Goal: Communication & Community: Share content

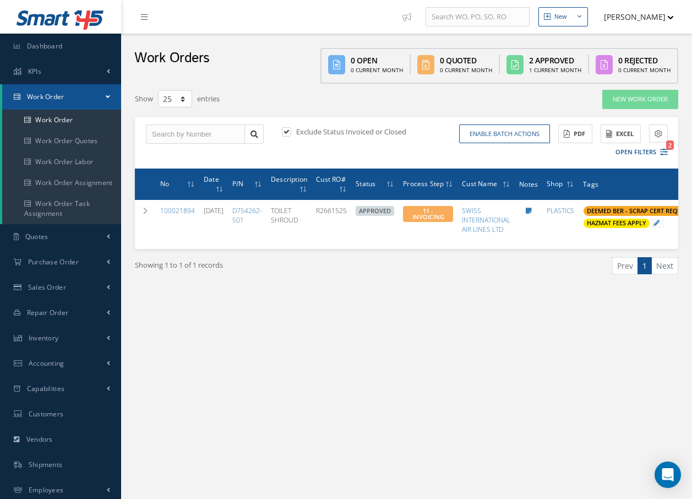
select select "25"
click at [68, 117] on link "Work Order" at bounding box center [61, 120] width 119 height 21
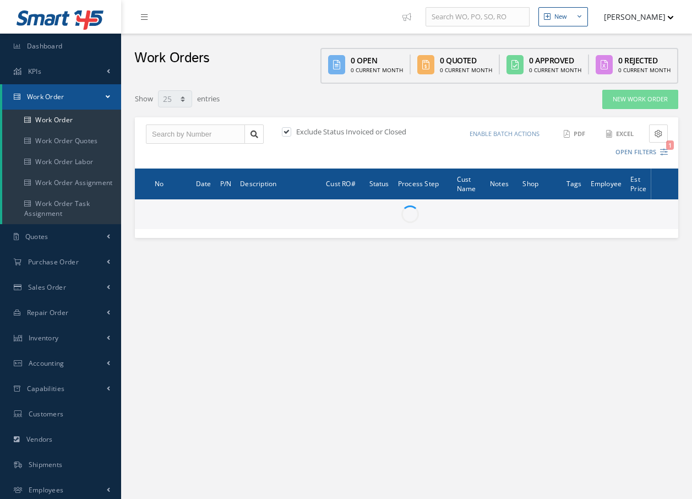
select select "25"
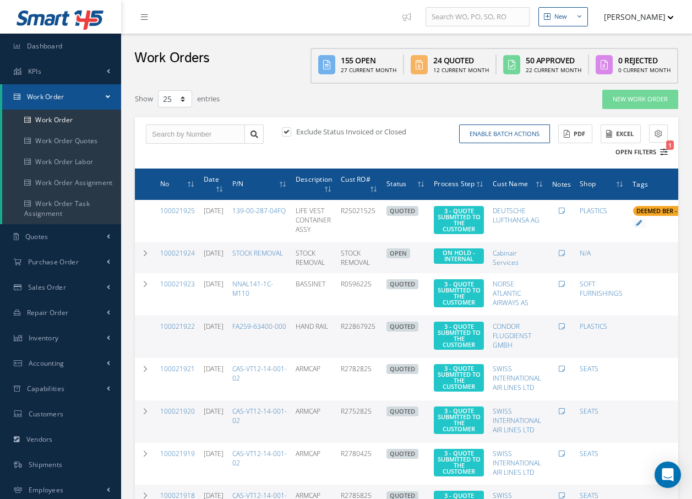
click at [667, 151] on icon "1" at bounding box center [664, 152] width 8 height 8
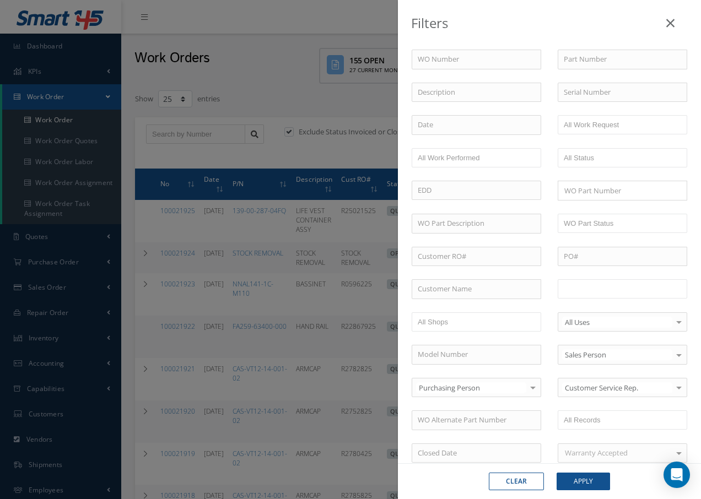
click at [620, 290] on input "text" at bounding box center [598, 289] width 70 height 14
click at [590, 483] on button "Apply" at bounding box center [582, 482] width 53 height 18
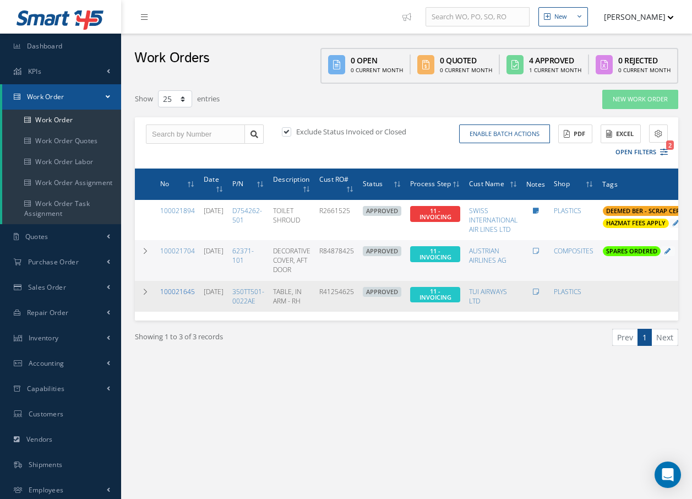
click at [178, 289] on link "100021645" at bounding box center [177, 291] width 35 height 9
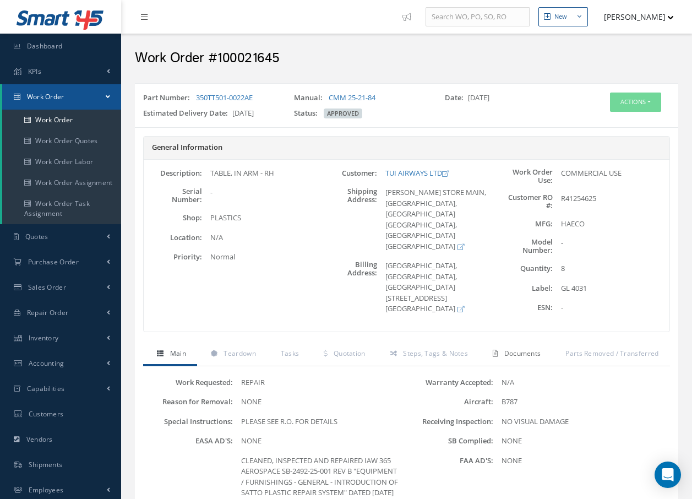
click at [536, 356] on span "Documents" at bounding box center [522, 353] width 37 height 9
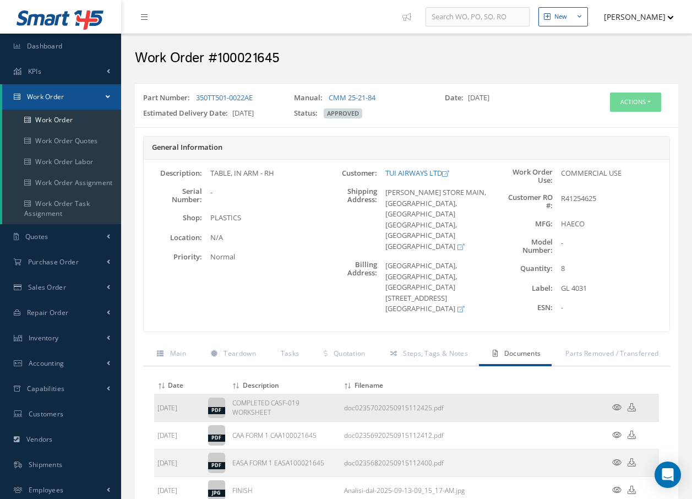
click at [617, 407] on icon at bounding box center [616, 407] width 9 height 8
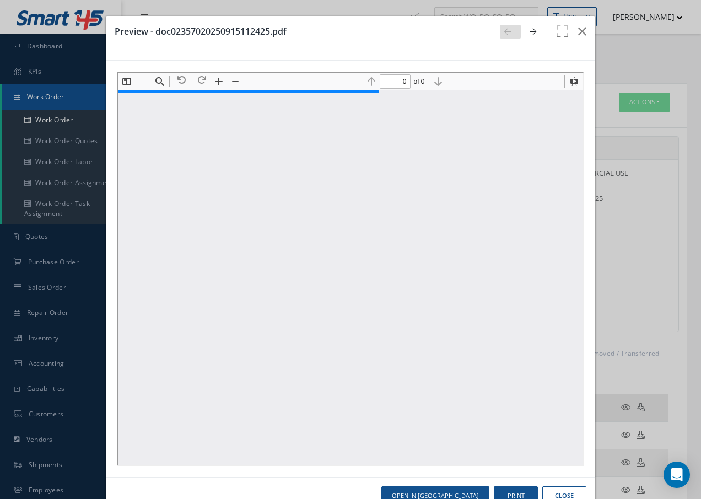
type input "1"
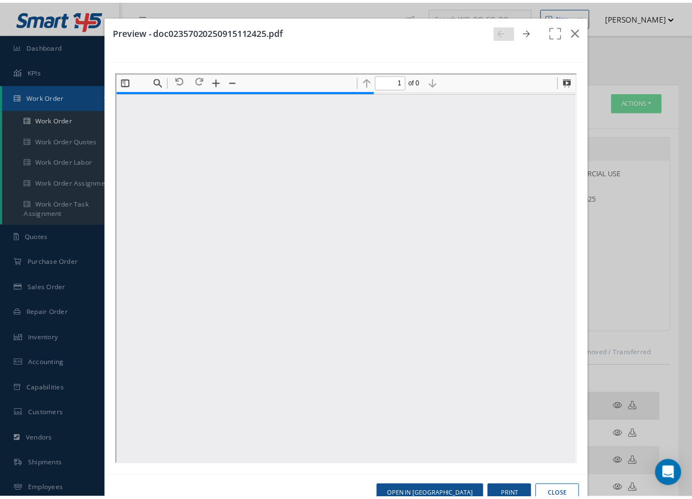
scroll to position [6, 0]
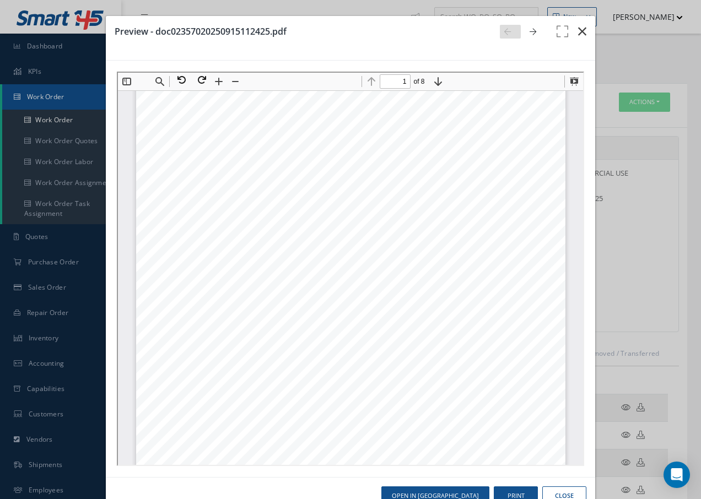
click at [578, 32] on icon "button" at bounding box center [582, 31] width 8 height 13
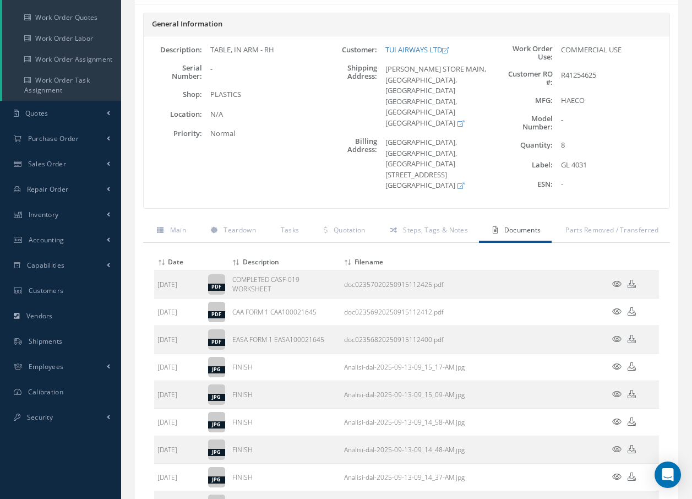
scroll to position [165, 0]
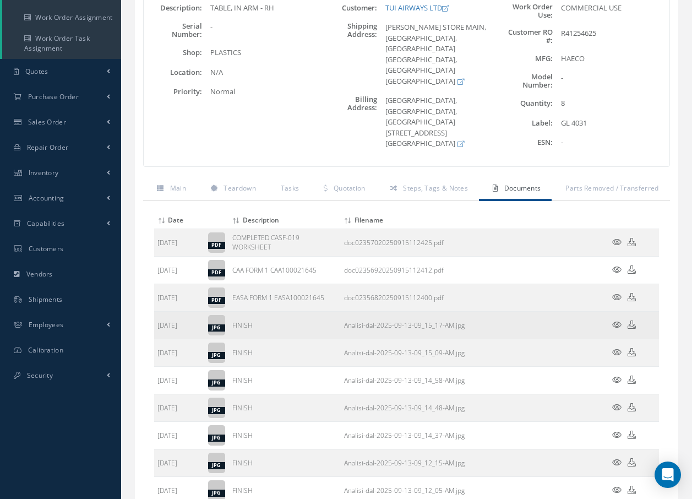
click at [617, 324] on icon at bounding box center [616, 325] width 9 height 8
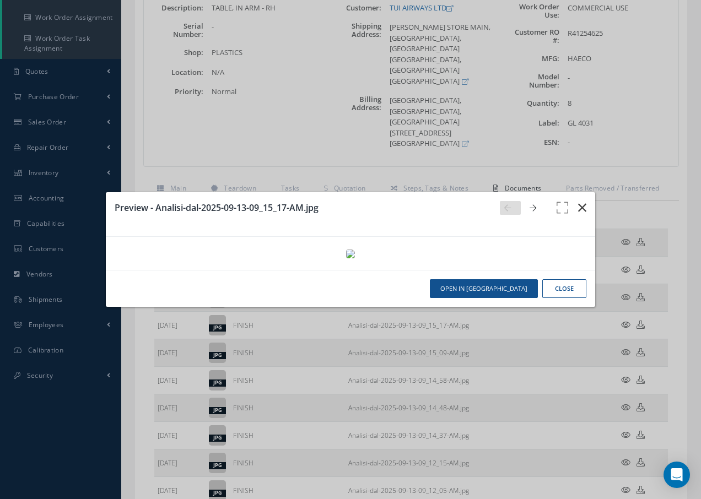
click at [582, 201] on icon "button" at bounding box center [582, 207] width 8 height 13
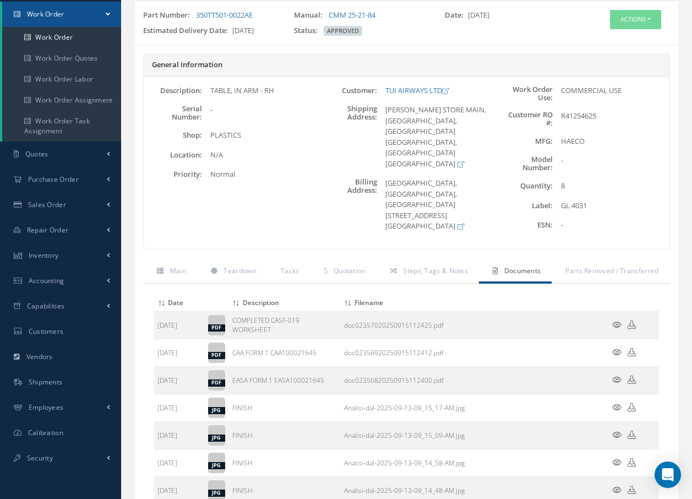
scroll to position [0, 0]
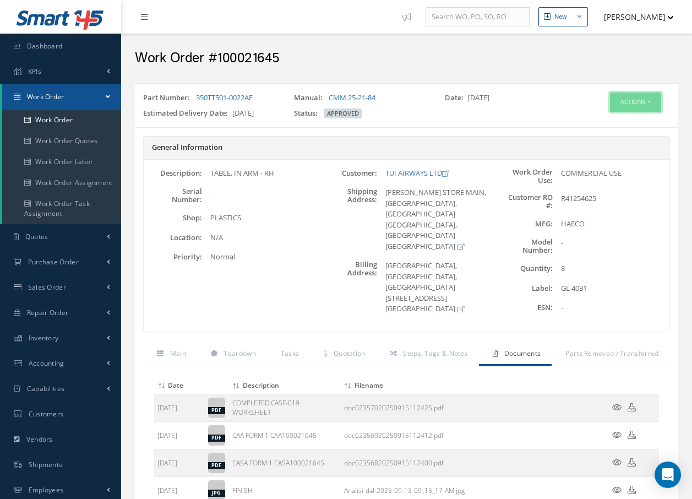
click at [627, 102] on button "Actions" at bounding box center [635, 102] width 51 height 19
click at [618, 137] on link "Invoicing" at bounding box center [619, 138] width 88 height 15
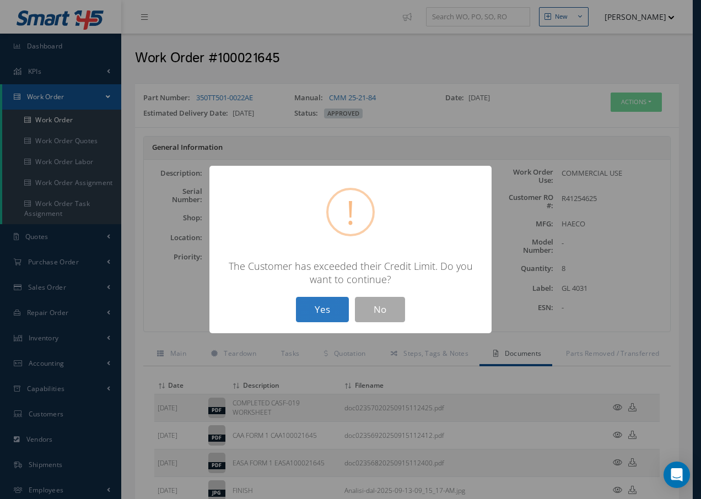
click at [325, 308] on button "Yes" at bounding box center [322, 310] width 53 height 26
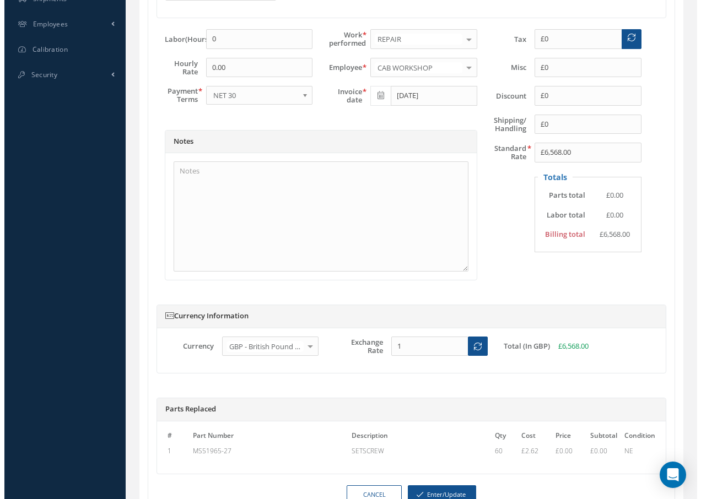
scroll to position [544, 0]
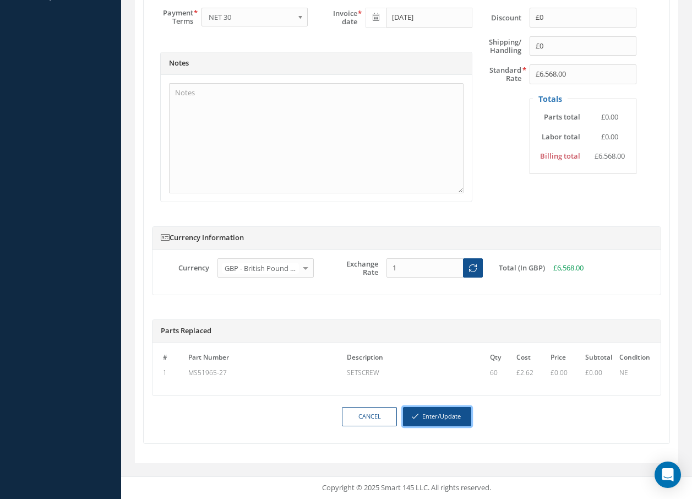
click at [438, 414] on button "Enter/Update" at bounding box center [437, 416] width 68 height 19
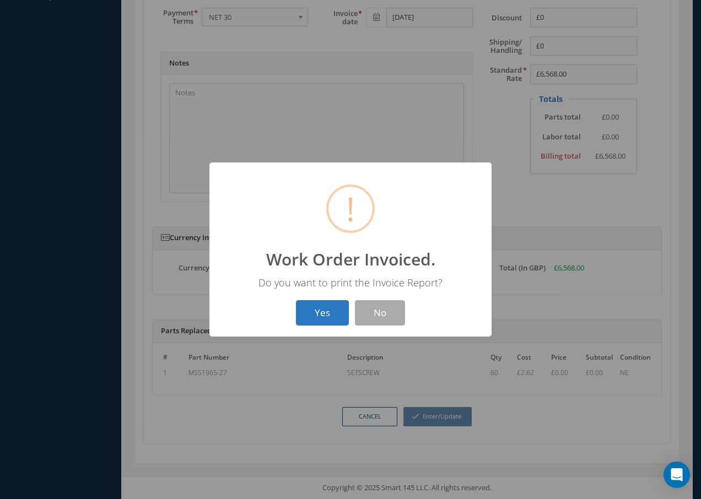
click at [327, 318] on button "Yes" at bounding box center [322, 313] width 53 height 26
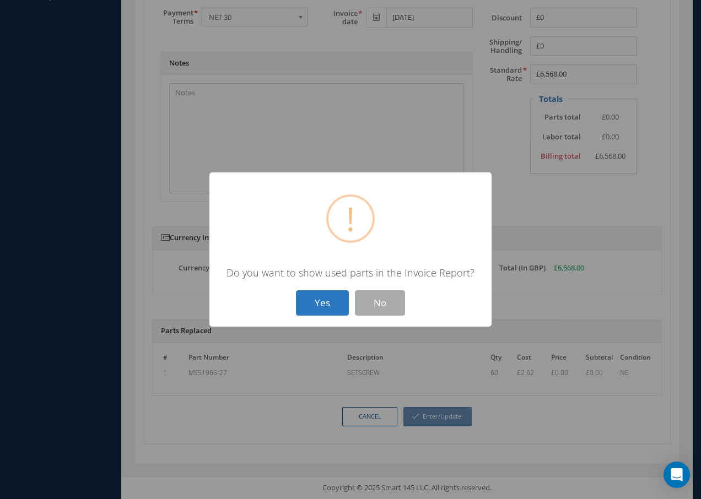
click at [324, 309] on button "Yes" at bounding box center [322, 303] width 53 height 26
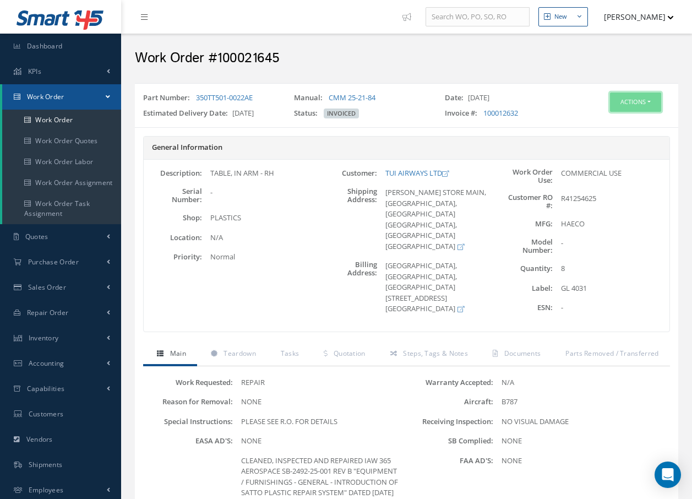
click at [642, 106] on button "Actions" at bounding box center [635, 102] width 51 height 19
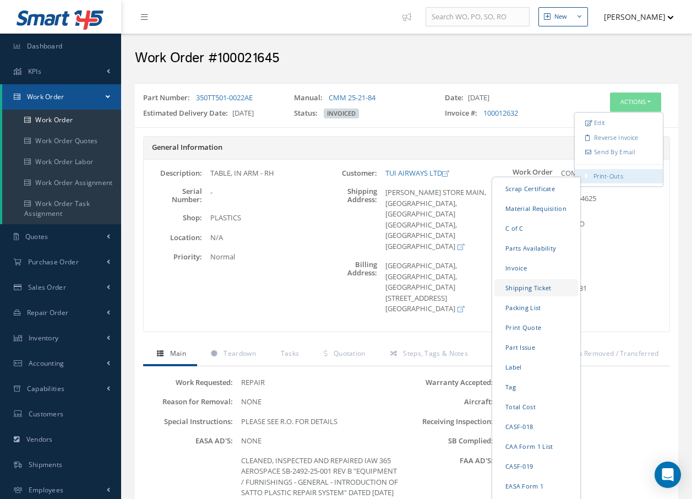
click at [528, 286] on link "Shipping Ticket" at bounding box center [537, 287] width 84 height 17
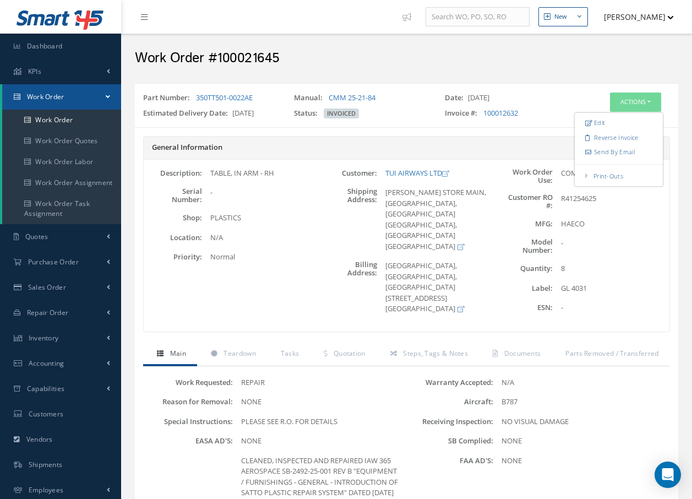
click at [45, 94] on span "Work Order" at bounding box center [45, 96] width 37 height 9
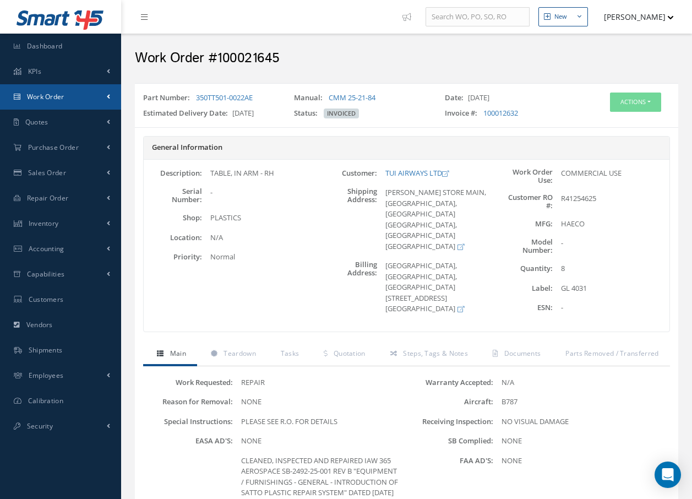
click at [45, 93] on span "Work Order" at bounding box center [45, 96] width 37 height 9
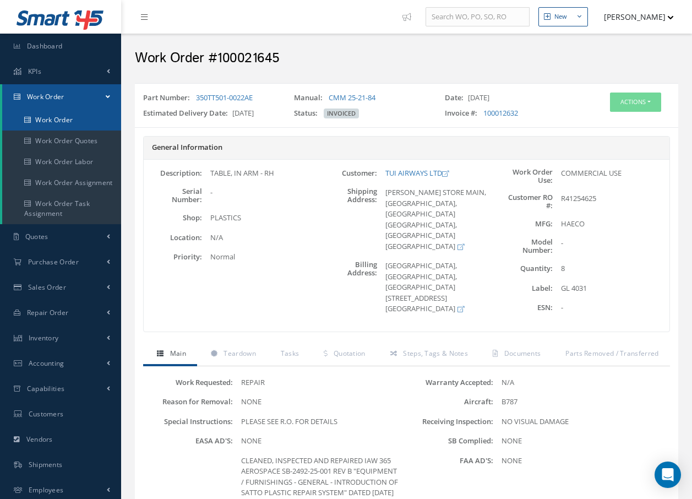
click at [64, 119] on link "Work Order" at bounding box center [61, 120] width 119 height 21
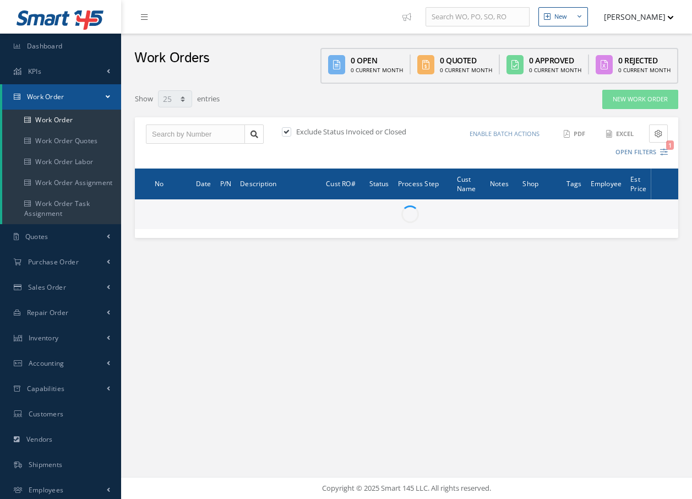
select select "25"
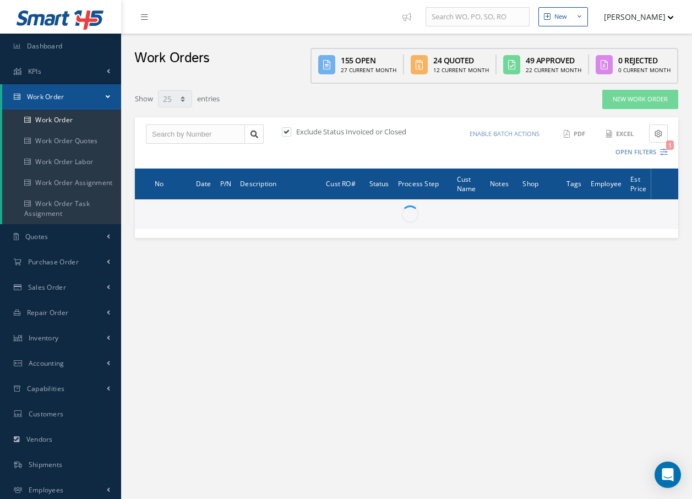
type input "All Work Request"
type input "All Work Performed"
type input "All Status"
type input "WO Part Status"
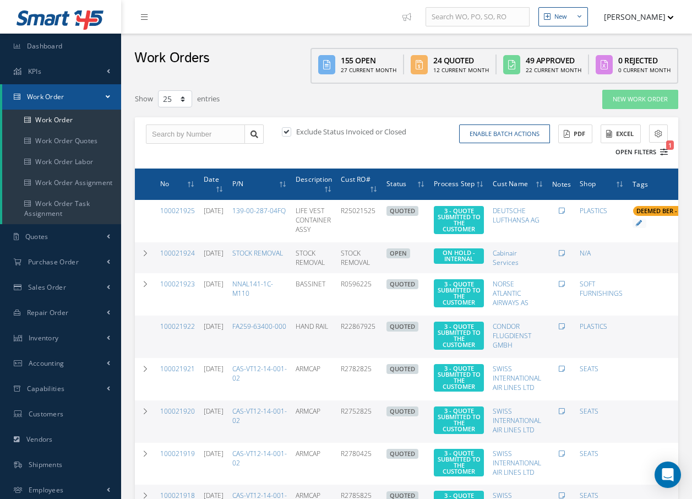
click at [664, 151] on icon "1" at bounding box center [664, 152] width 8 height 8
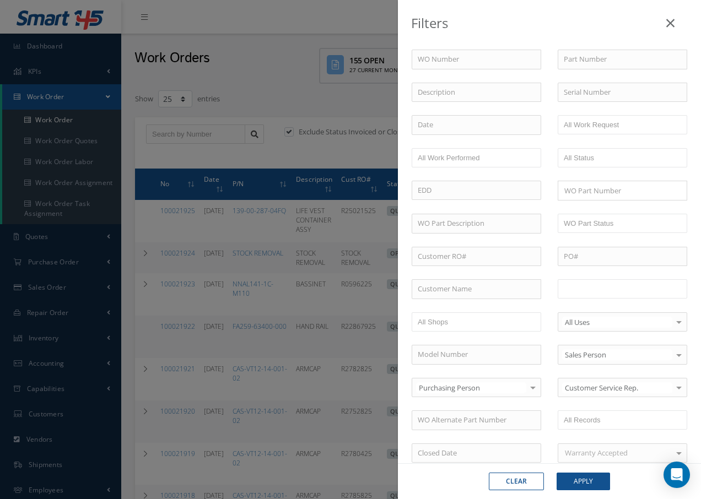
click at [604, 286] on input "text" at bounding box center [598, 289] width 70 height 14
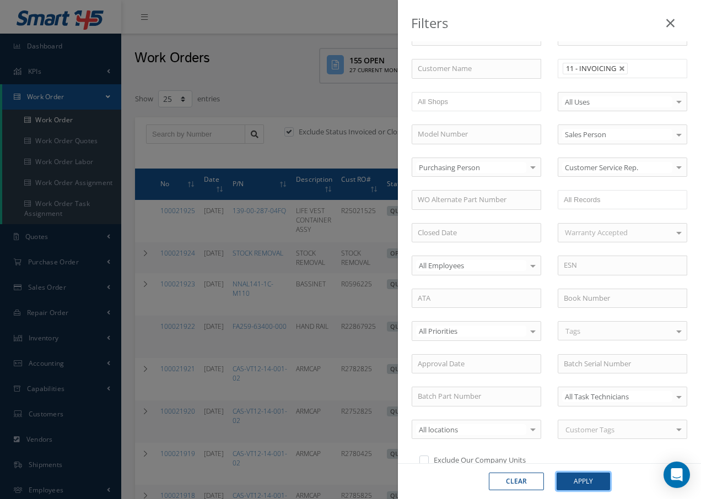
click at [584, 481] on button "Apply" at bounding box center [582, 482] width 53 height 18
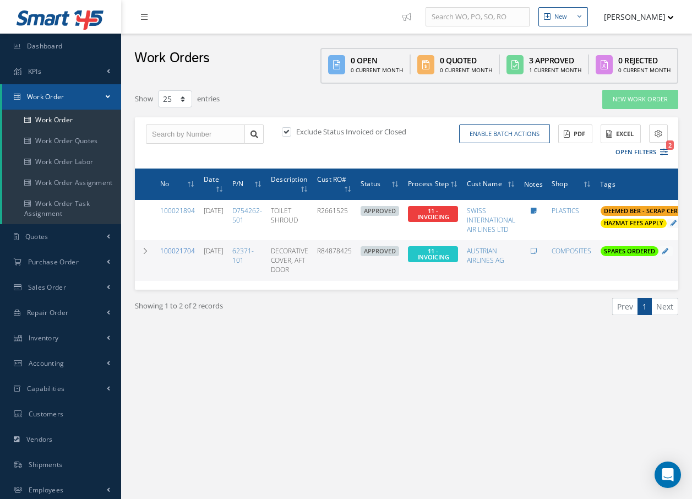
click at [178, 253] on link "100021704" at bounding box center [177, 250] width 35 height 9
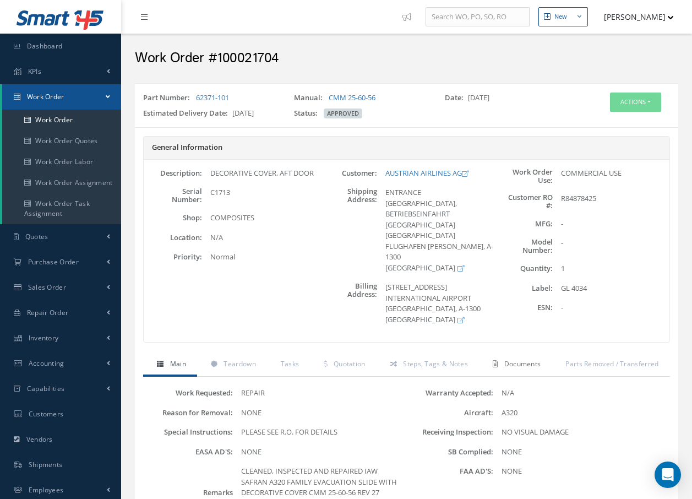
click at [518, 359] on span "Documents" at bounding box center [522, 363] width 37 height 9
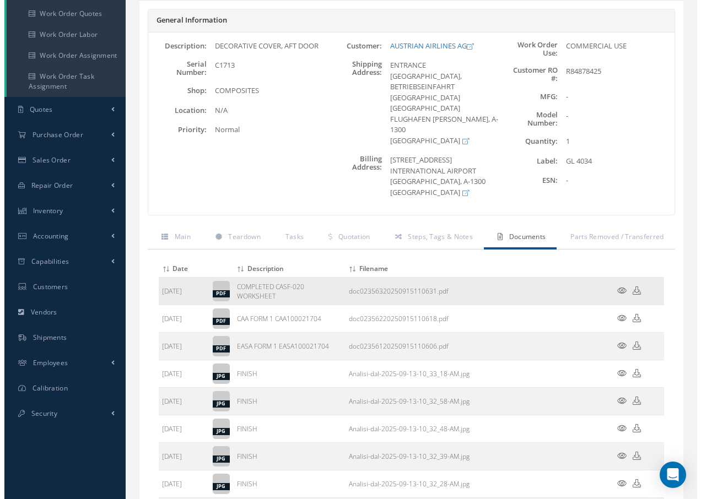
scroll to position [165, 0]
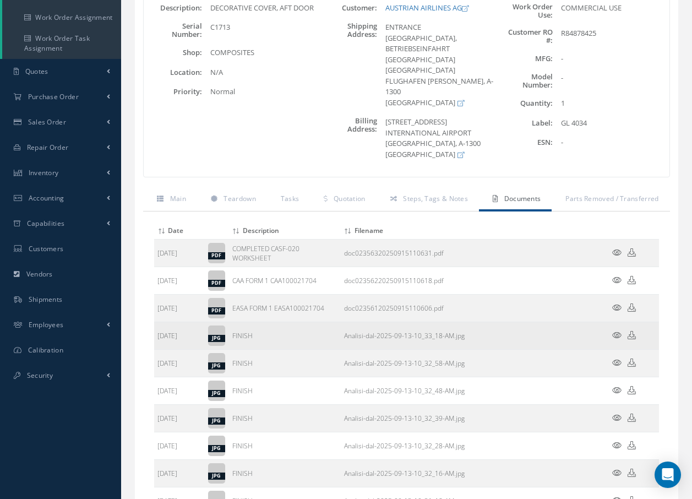
click at [620, 331] on icon at bounding box center [616, 335] width 9 height 8
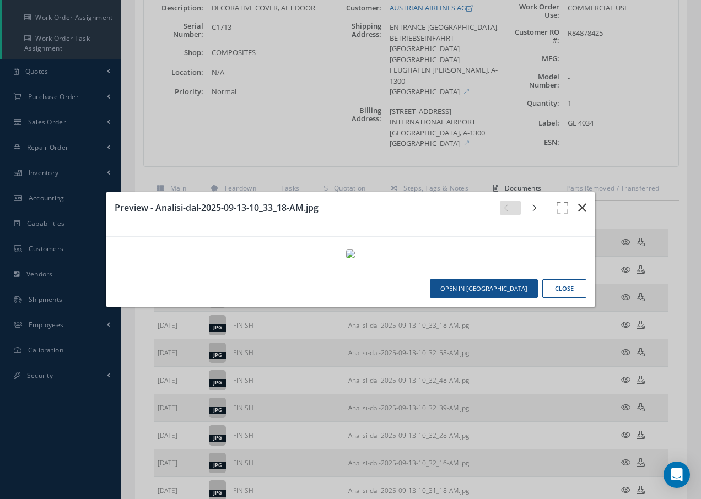
click at [580, 201] on icon "button" at bounding box center [582, 207] width 8 height 13
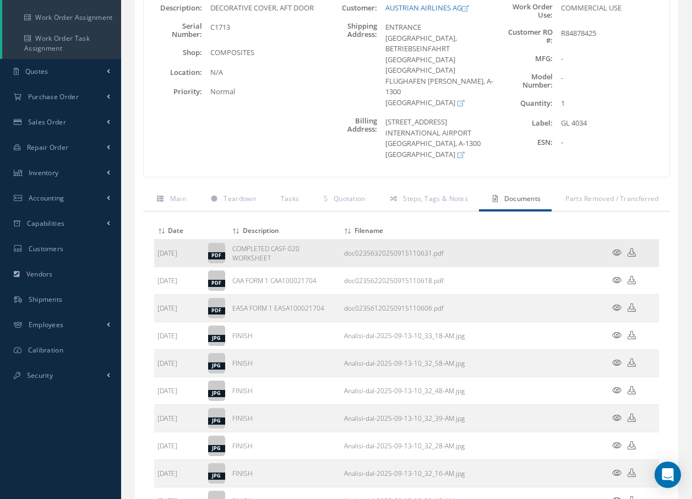
click at [616, 248] on icon at bounding box center [616, 252] width 9 height 8
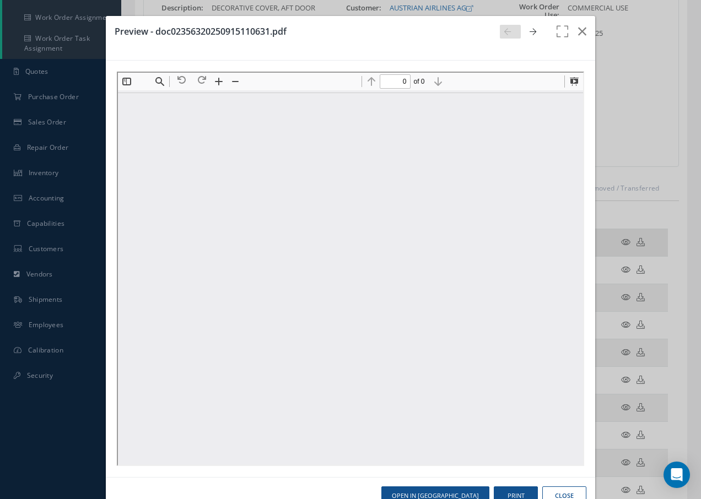
scroll to position [0, 0]
type input "1"
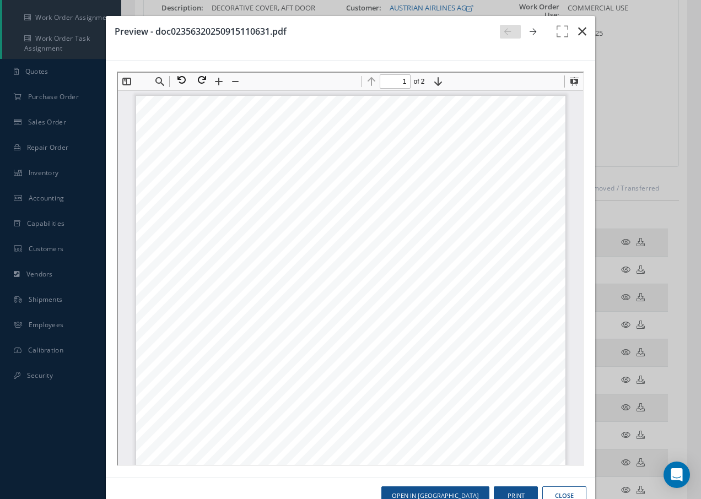
click at [578, 32] on icon "button" at bounding box center [582, 31] width 8 height 13
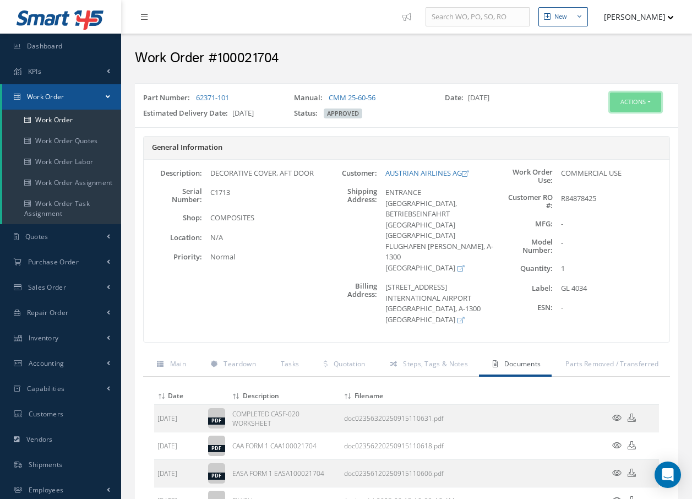
click at [641, 99] on button "Actions" at bounding box center [635, 102] width 51 height 19
click at [618, 137] on link "Invoicing" at bounding box center [619, 138] width 88 height 15
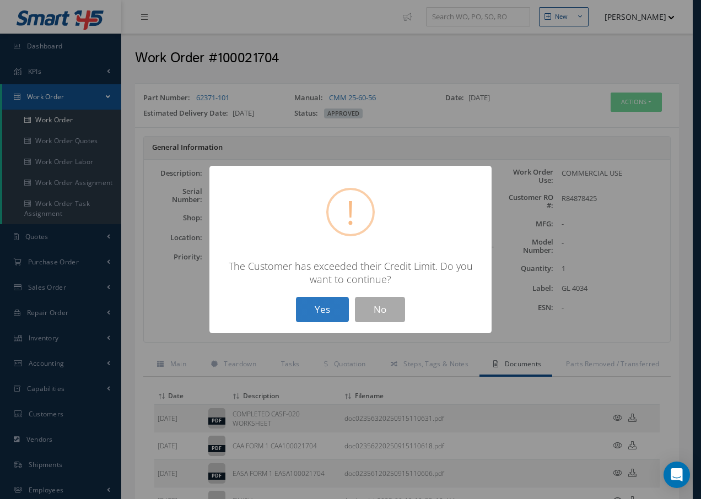
click at [323, 309] on button "Yes" at bounding box center [322, 310] width 53 height 26
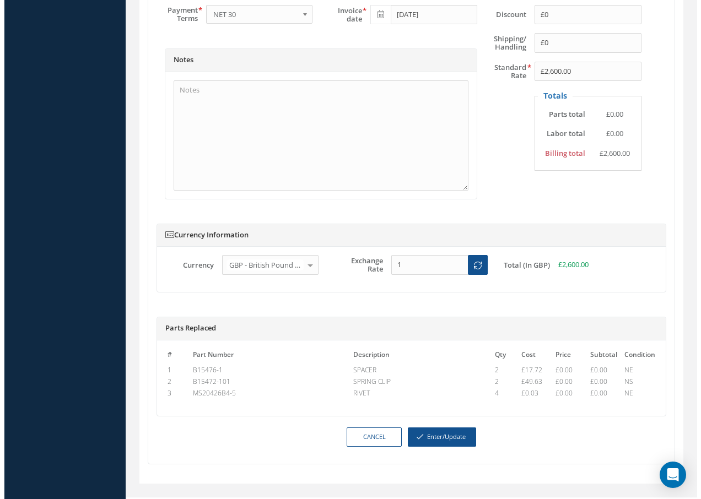
scroll to position [574, 0]
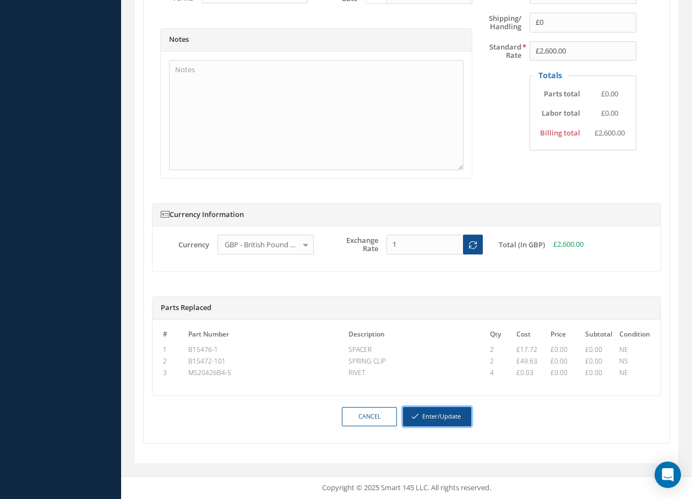
click at [437, 416] on button "Enter/Update" at bounding box center [437, 416] width 68 height 19
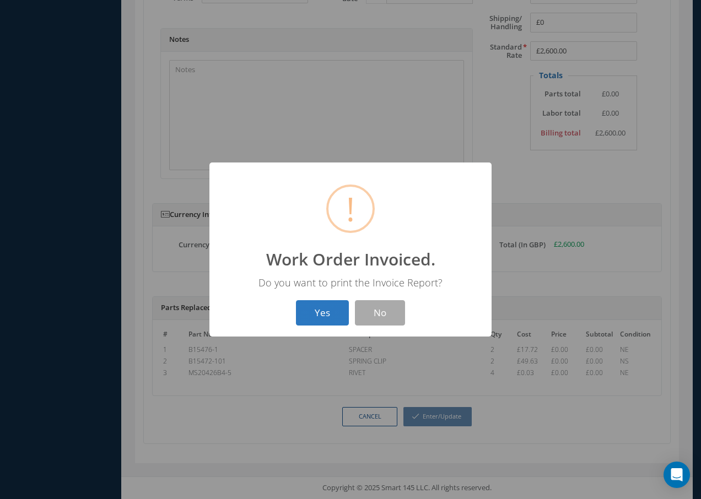
click at [325, 310] on button "Yes" at bounding box center [322, 313] width 53 height 26
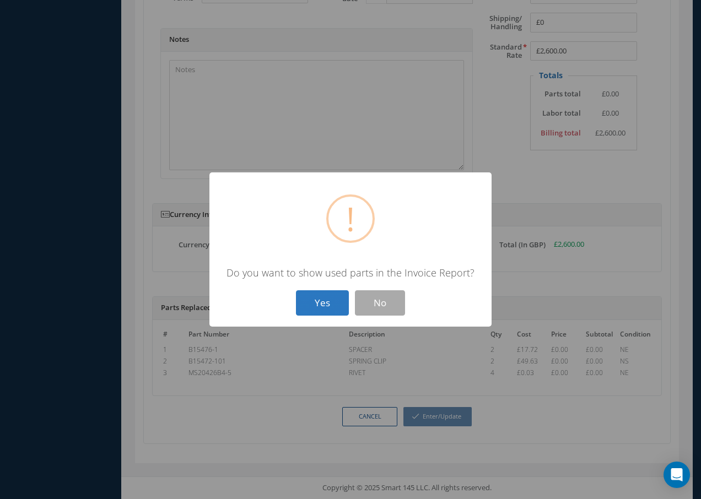
click at [325, 305] on button "Yes" at bounding box center [322, 303] width 53 height 26
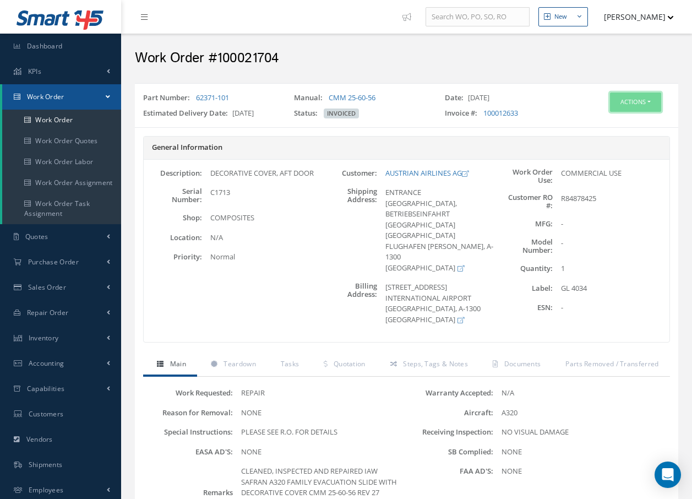
click at [627, 100] on button "Actions" at bounding box center [635, 102] width 51 height 19
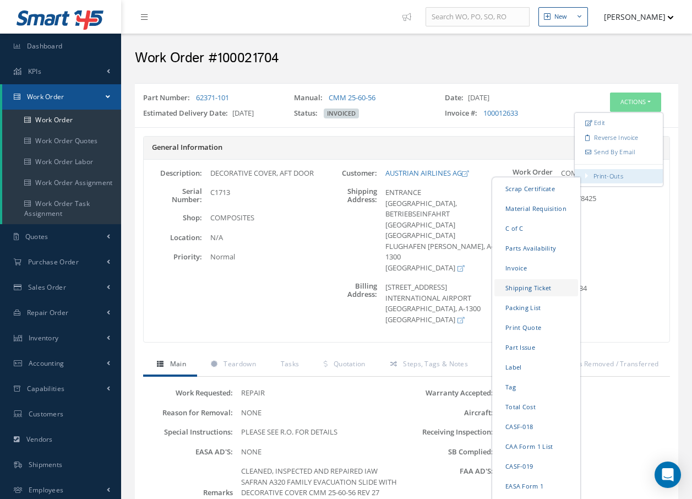
click at [534, 289] on link "Shipping Ticket" at bounding box center [537, 287] width 84 height 17
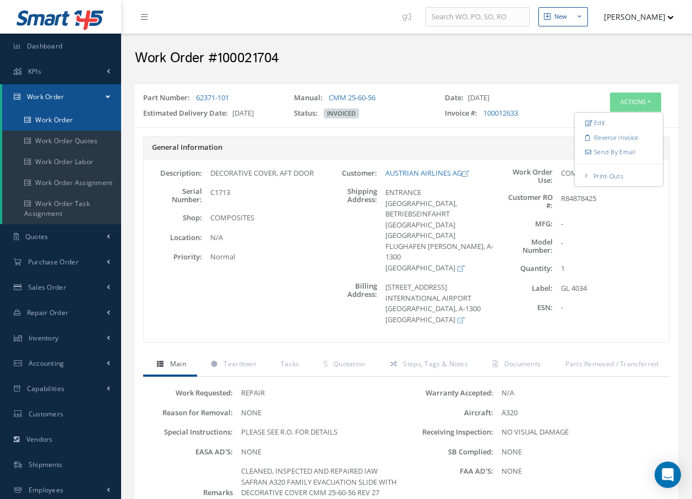
click at [49, 121] on link "Work Order" at bounding box center [61, 120] width 119 height 21
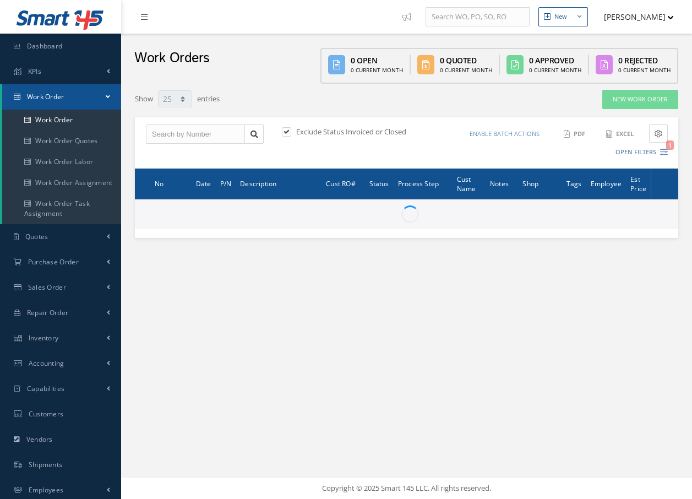
select select "25"
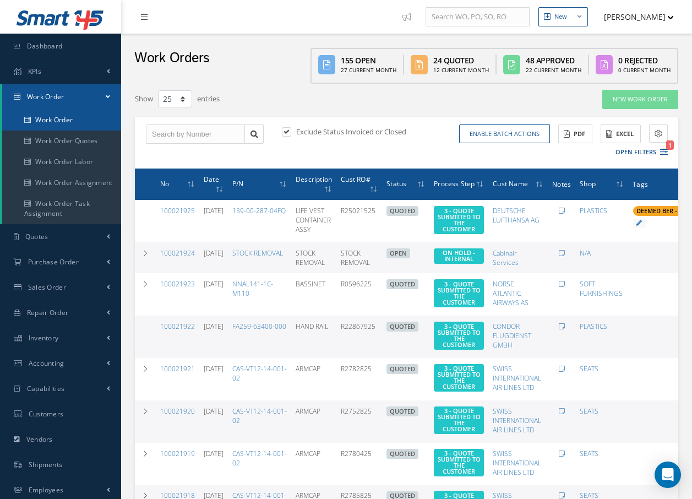
click at [70, 120] on link "Work Order" at bounding box center [61, 120] width 119 height 21
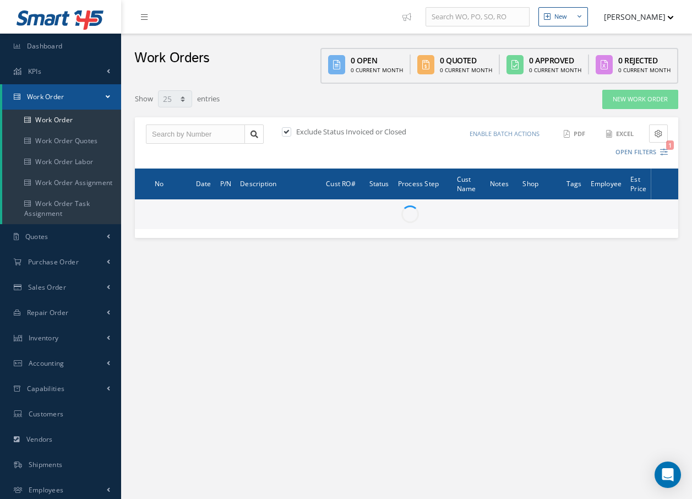
select select "25"
type input "All Work Request"
type input "All Work Performed"
type input "All Status"
type input "WO Part Status"
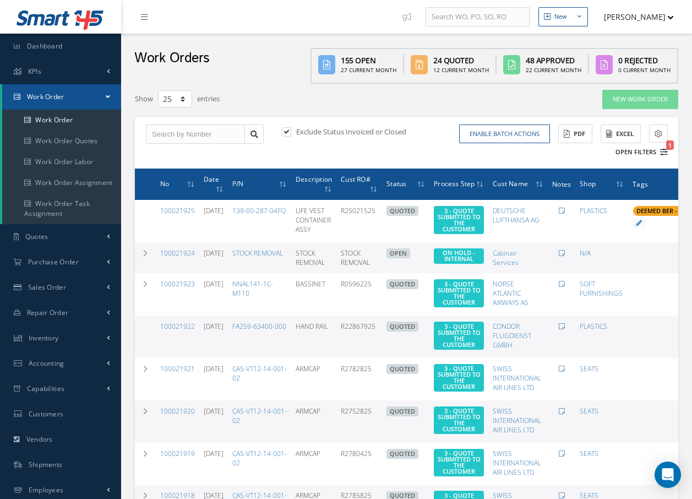
click at [664, 151] on icon "1" at bounding box center [664, 152] width 8 height 8
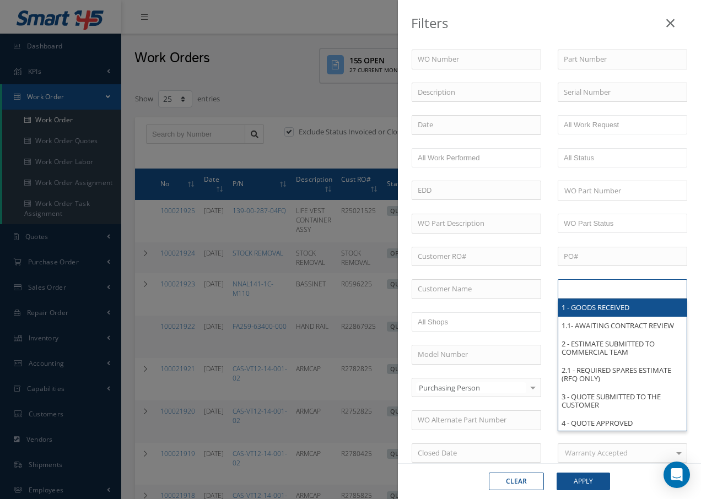
click at [615, 290] on input "text" at bounding box center [598, 289] width 70 height 14
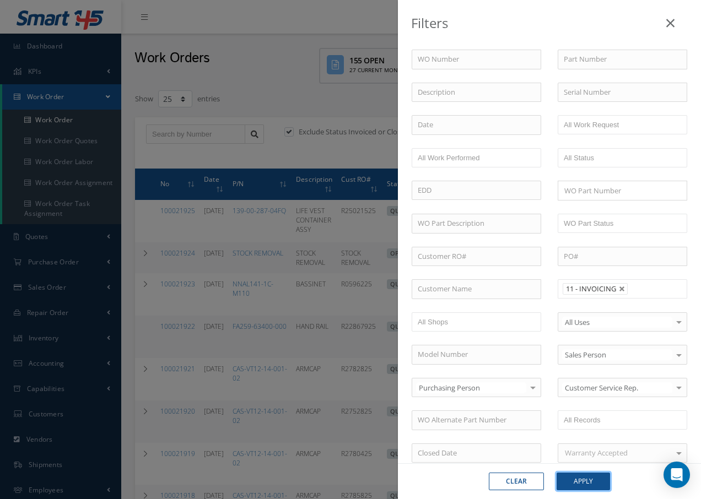
click at [575, 477] on button "Apply" at bounding box center [582, 482] width 53 height 18
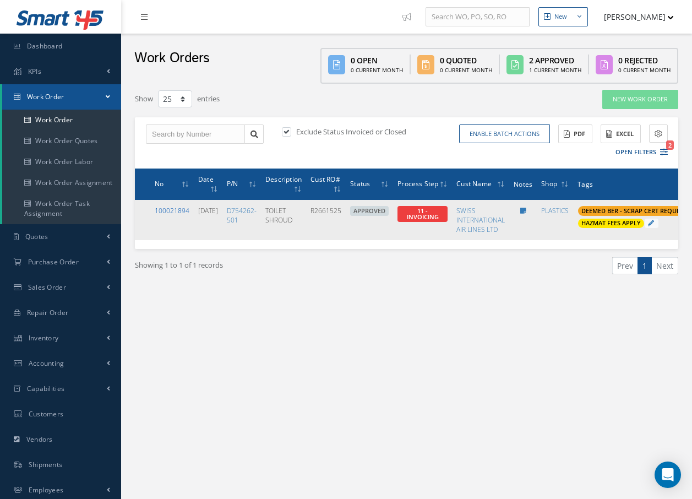
click at [164, 211] on link "100021894" at bounding box center [172, 210] width 35 height 9
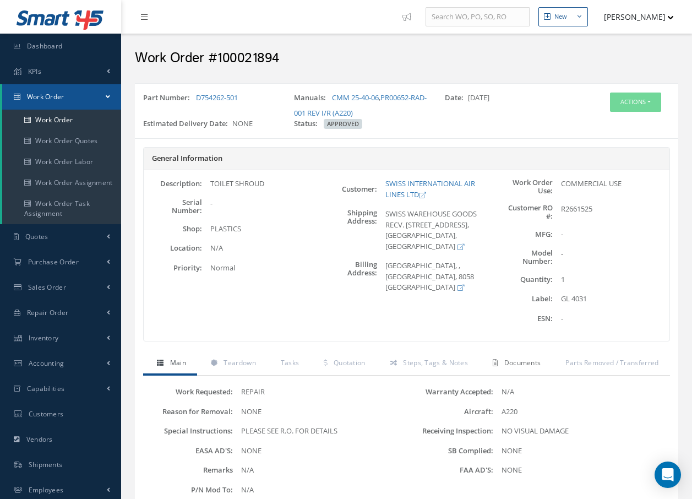
click at [522, 361] on span "Documents" at bounding box center [522, 362] width 37 height 9
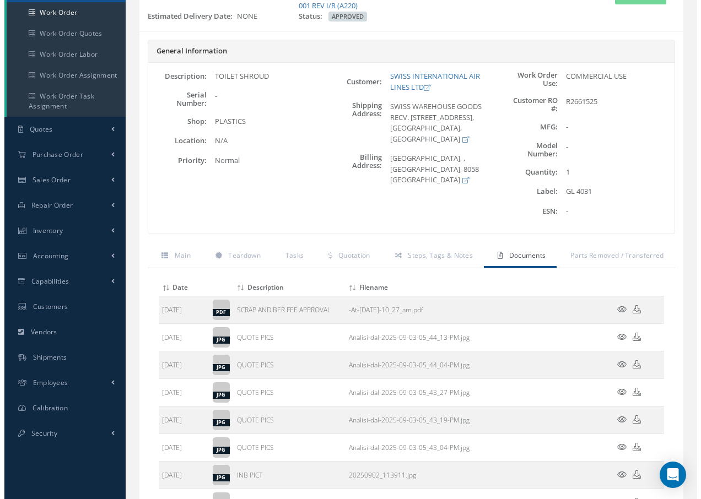
scroll to position [110, 0]
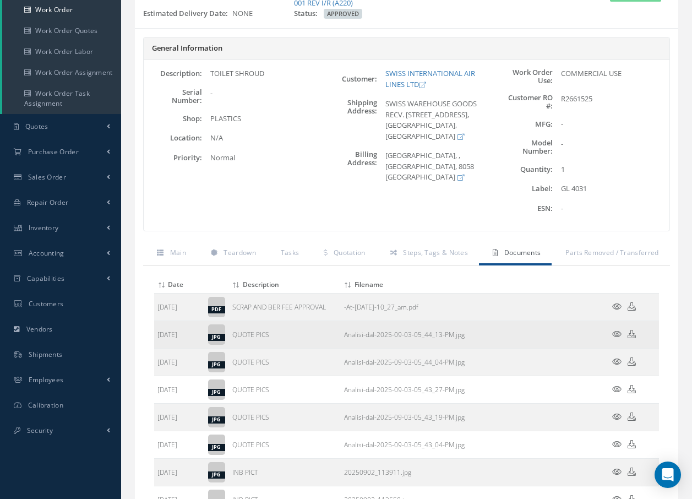
click at [615, 330] on icon at bounding box center [616, 334] width 9 height 8
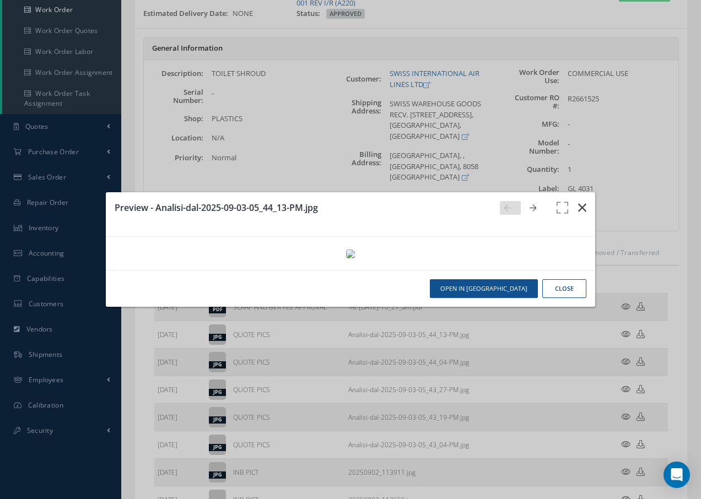
click at [582, 201] on icon "button" at bounding box center [582, 207] width 8 height 13
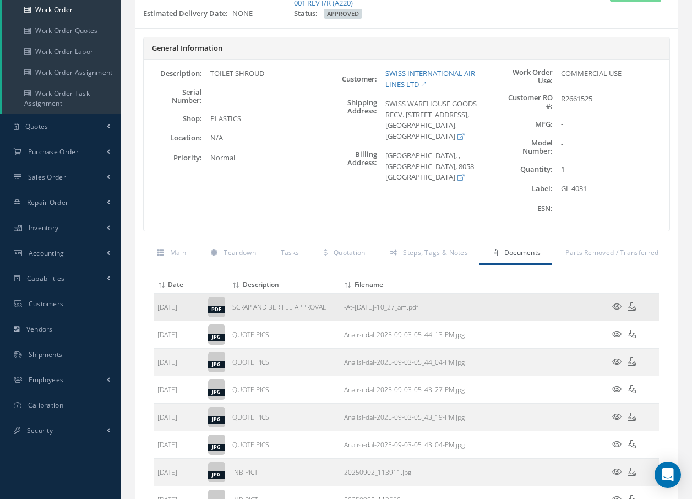
click at [616, 309] on icon at bounding box center [616, 306] width 9 height 8
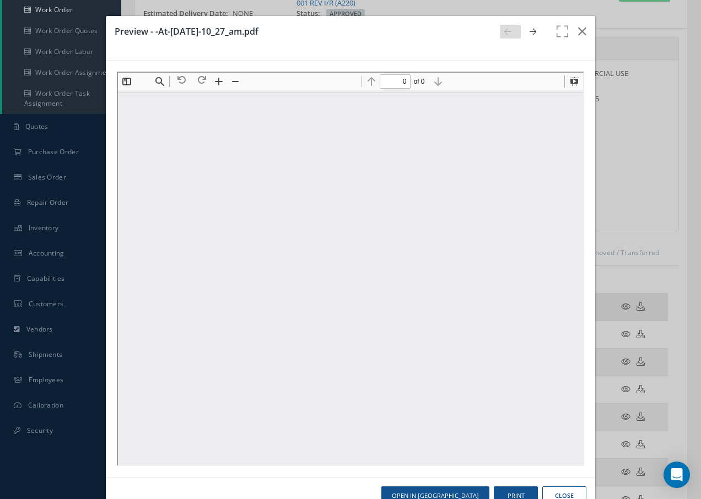
scroll to position [0, 0]
type input "1"
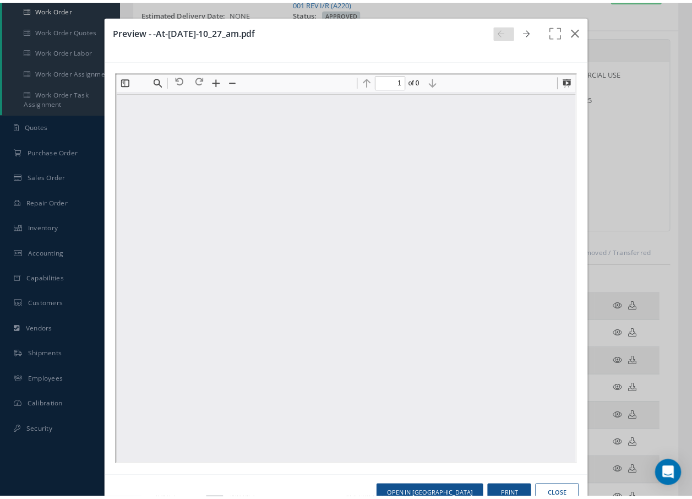
scroll to position [6, 0]
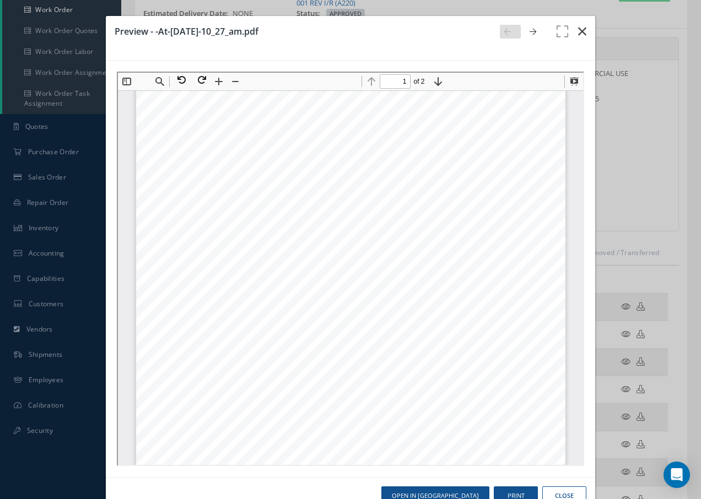
click at [578, 35] on icon "button" at bounding box center [582, 31] width 8 height 13
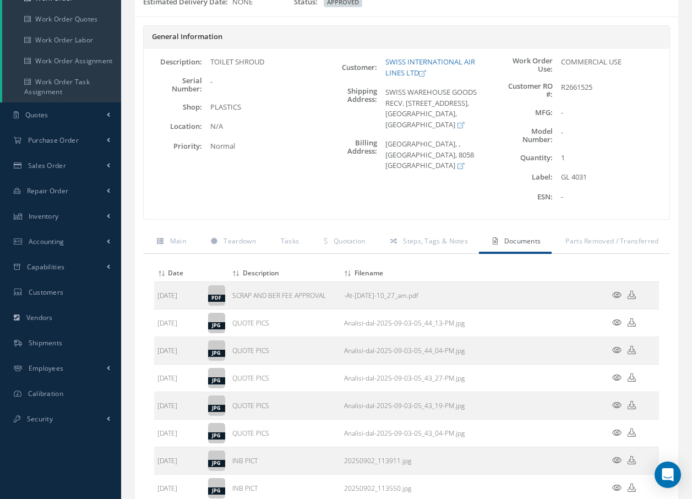
scroll to position [0, 0]
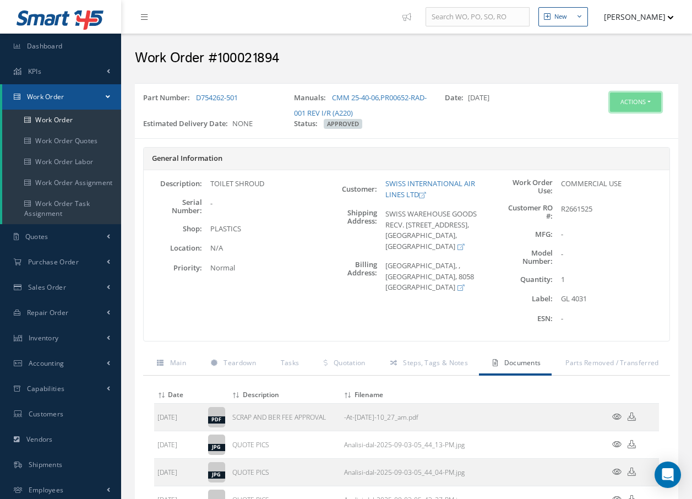
click at [637, 105] on button "Actions" at bounding box center [635, 102] width 51 height 19
click at [616, 137] on link "Invoicing" at bounding box center [619, 138] width 88 height 15
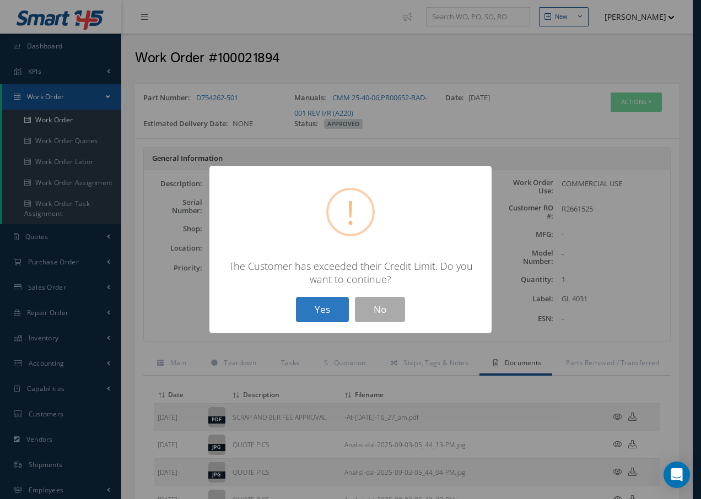
click at [328, 311] on button "Yes" at bounding box center [322, 310] width 53 height 26
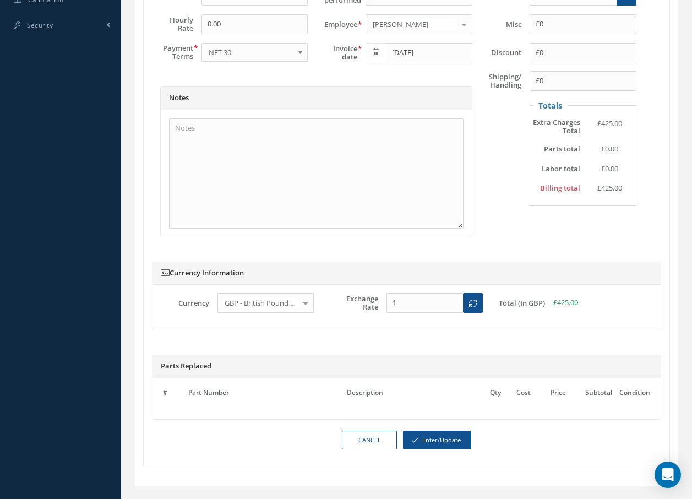
scroll to position [539, 0]
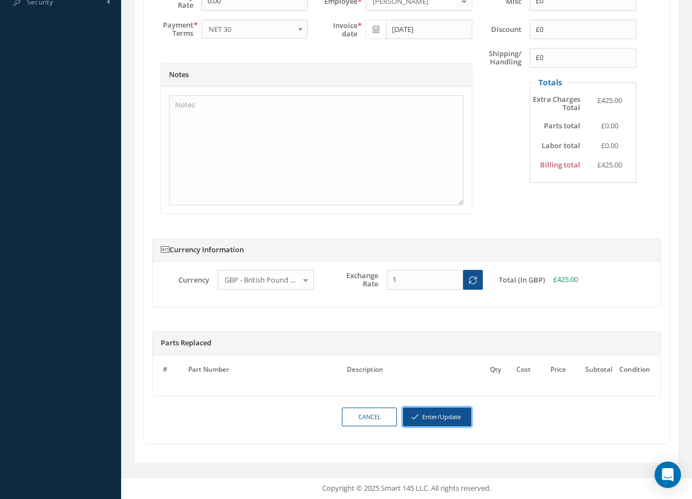
click at [445, 417] on button "Enter/Update" at bounding box center [437, 417] width 68 height 19
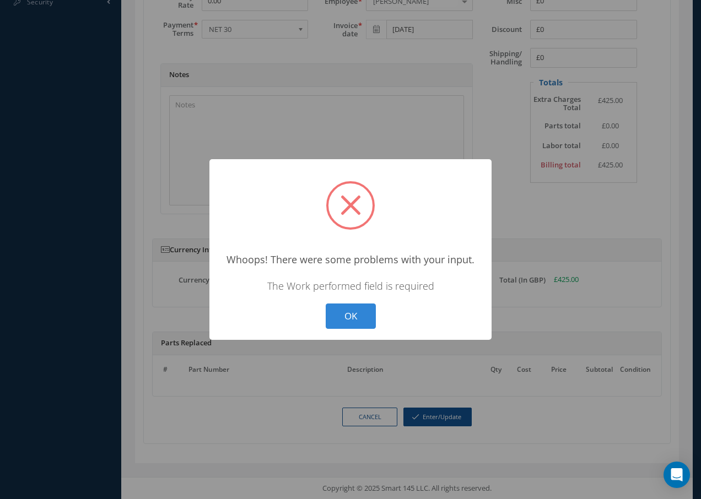
click at [357, 319] on button "OK" at bounding box center [350, 316] width 50 height 26
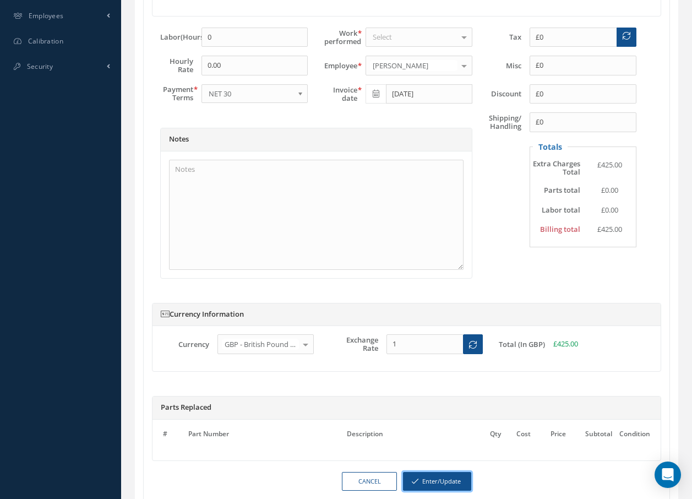
scroll to position [263, 0]
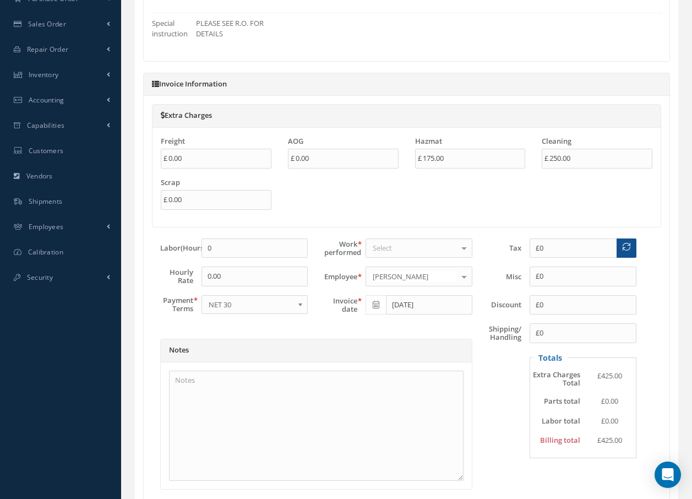
click at [421, 247] on div "Select" at bounding box center [419, 248] width 107 height 20
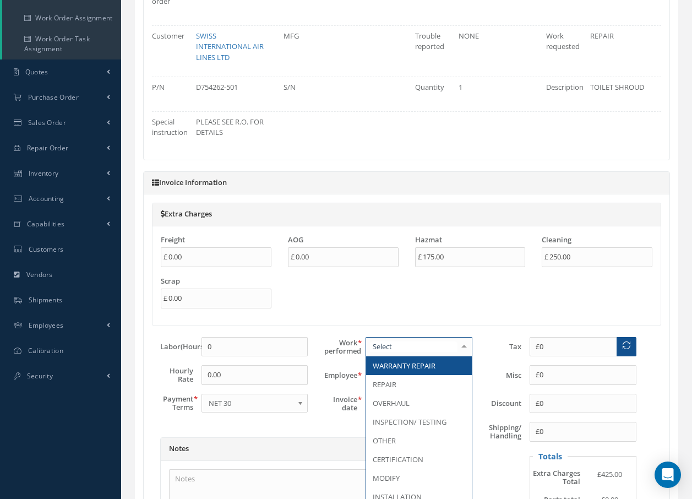
scroll to position [165, 0]
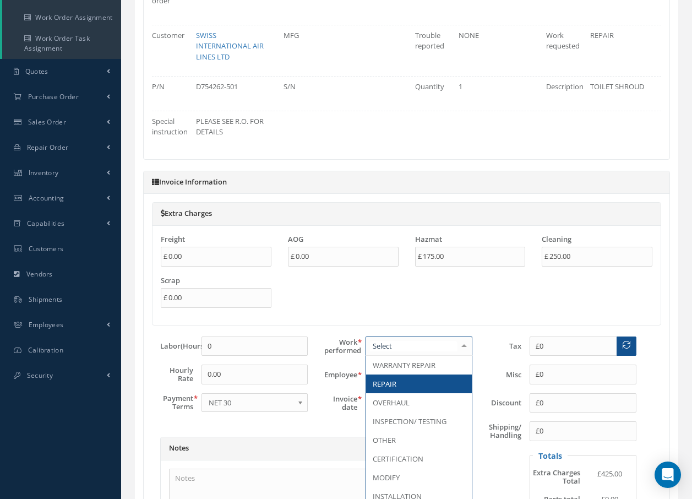
click at [427, 379] on span "REPAIR" at bounding box center [419, 383] width 106 height 19
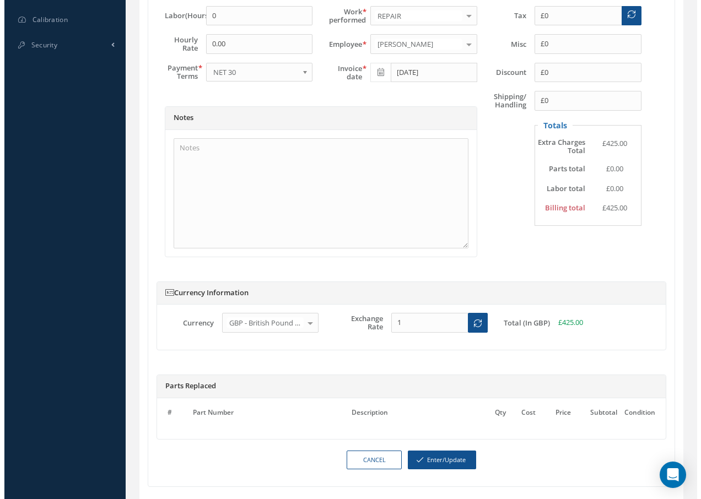
scroll to position [539, 0]
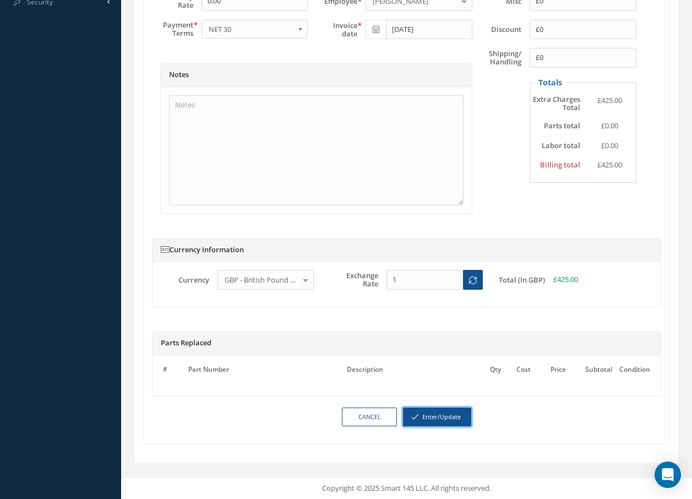
click at [451, 416] on button "Enter/Update" at bounding box center [437, 417] width 68 height 19
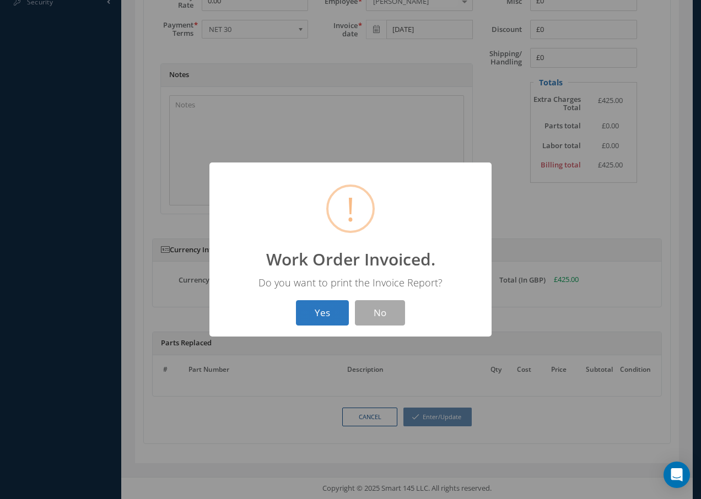
click at [321, 307] on button "Yes" at bounding box center [322, 313] width 53 height 26
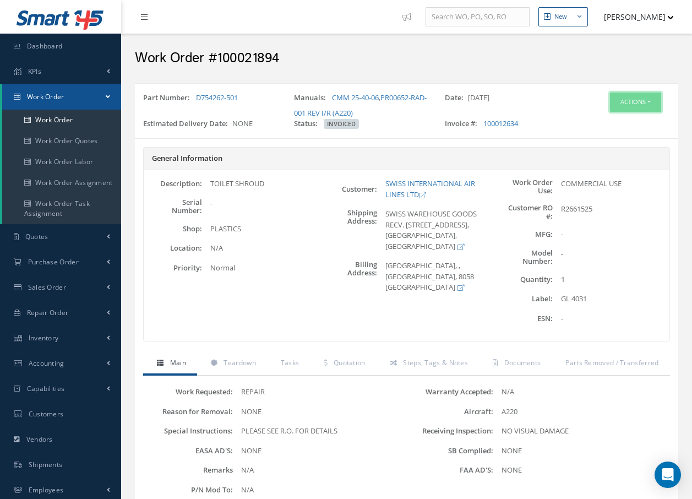
click at [627, 101] on button "Actions" at bounding box center [635, 102] width 51 height 19
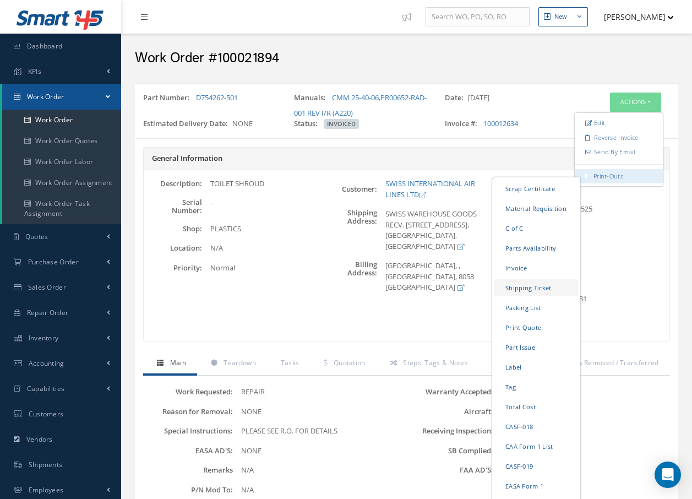
click at [541, 286] on link "Shipping Ticket" at bounding box center [537, 287] width 84 height 17
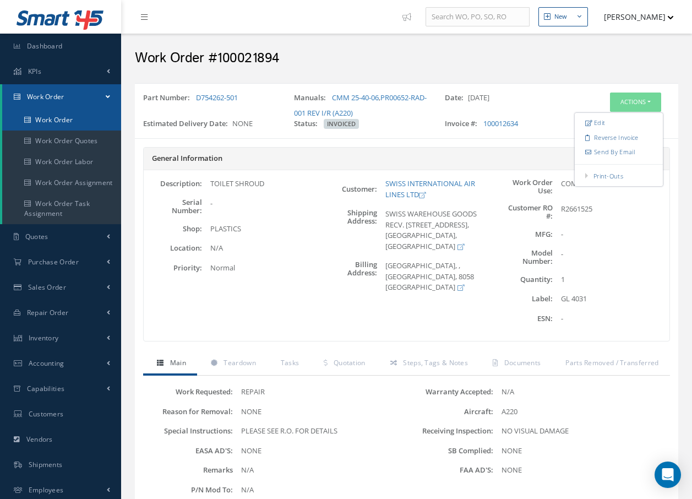
click at [63, 118] on link "Work Order" at bounding box center [61, 120] width 119 height 21
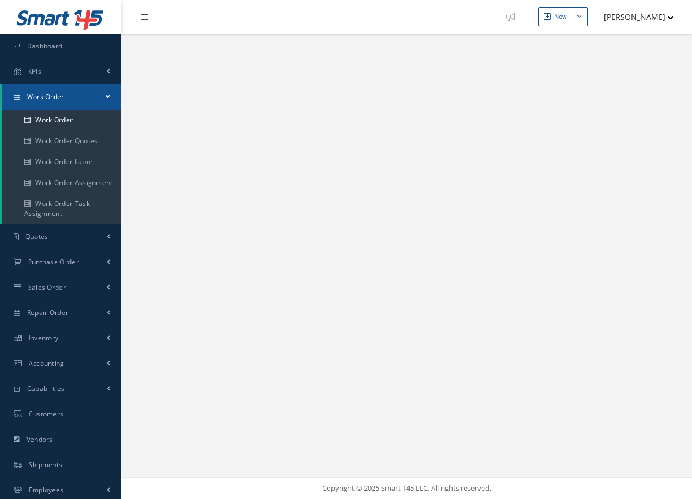
select select "25"
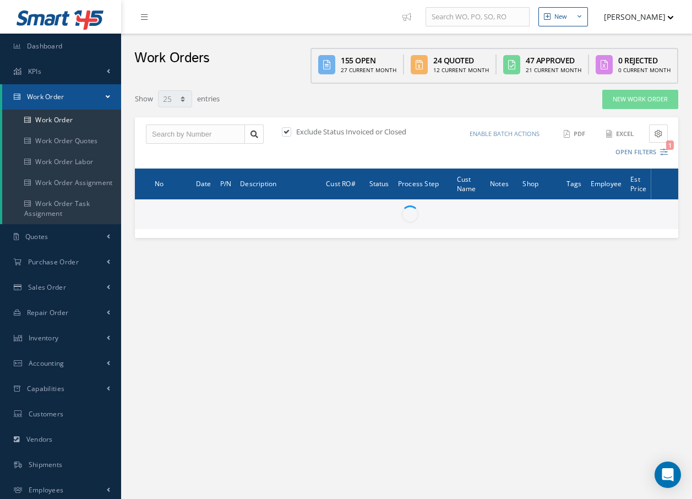
type input "All Work Request"
type input "All Work Performed"
type input "All Status"
type input "WO Part Status"
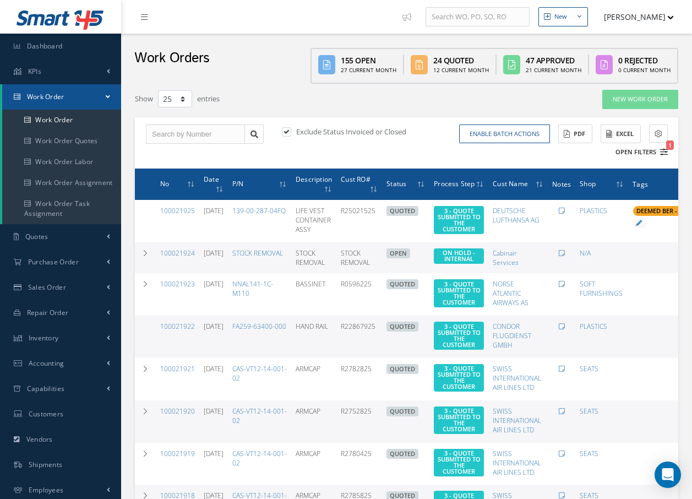
click at [664, 151] on icon "1" at bounding box center [664, 152] width 8 height 8
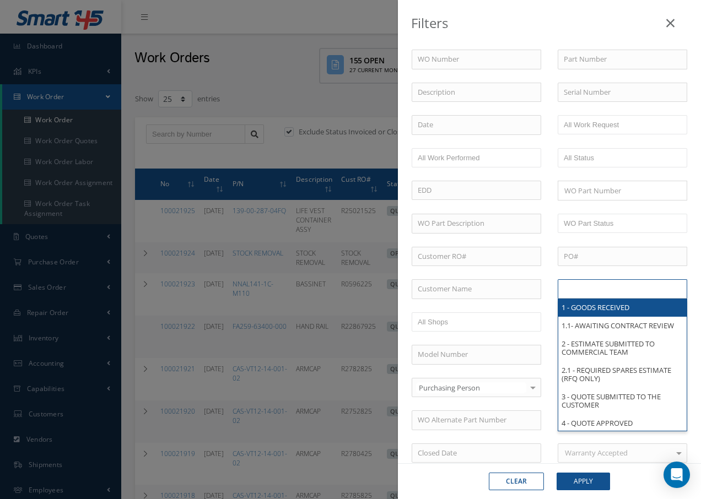
click at [609, 291] on input "text" at bounding box center [598, 289] width 70 height 14
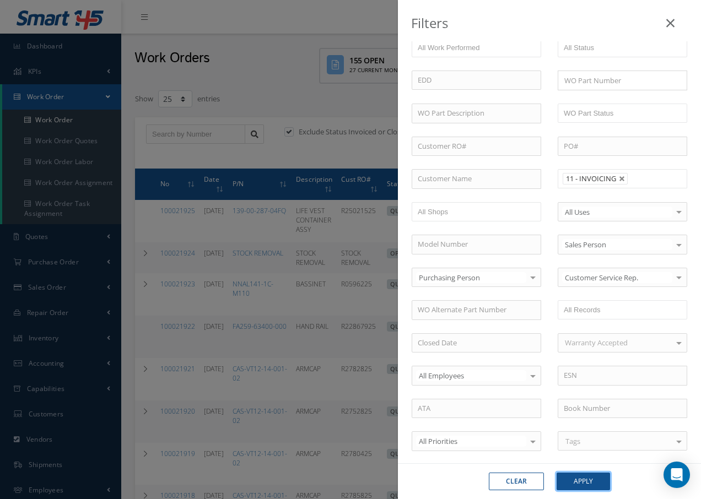
click at [586, 481] on button "Apply" at bounding box center [582, 482] width 53 height 18
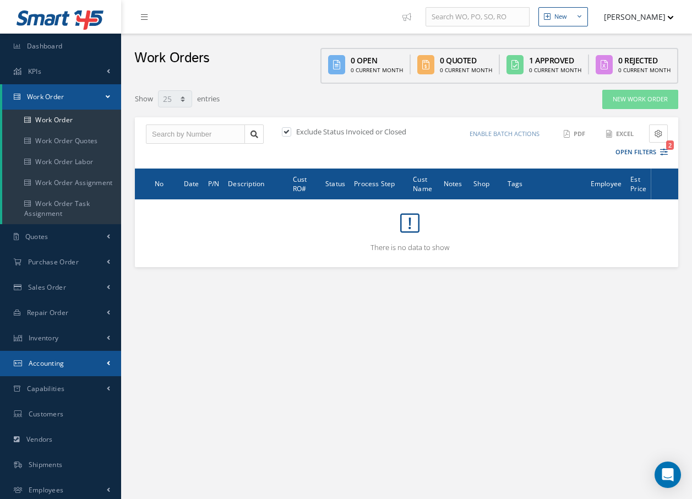
click at [55, 362] on span "Accounting" at bounding box center [47, 363] width 36 height 9
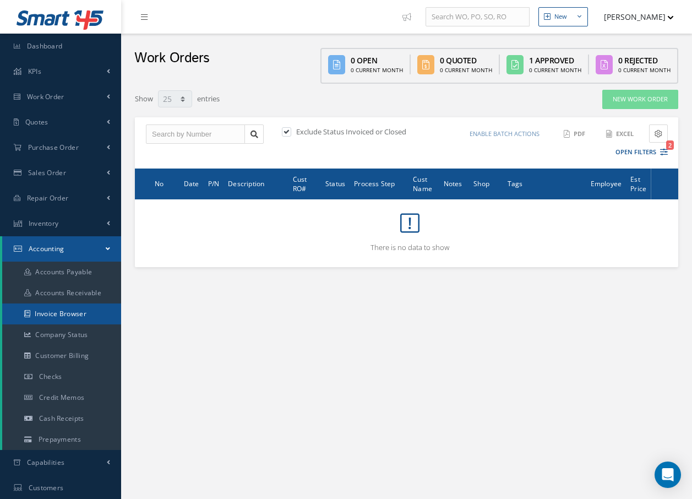
click at [74, 316] on link "Invoice Browser" at bounding box center [61, 313] width 119 height 21
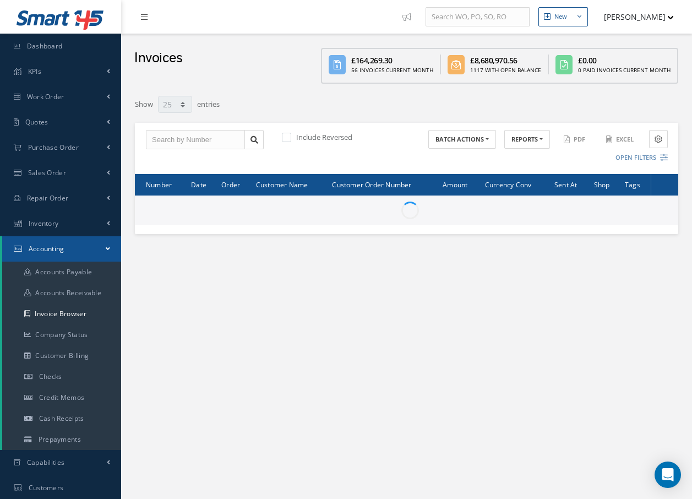
select select "25"
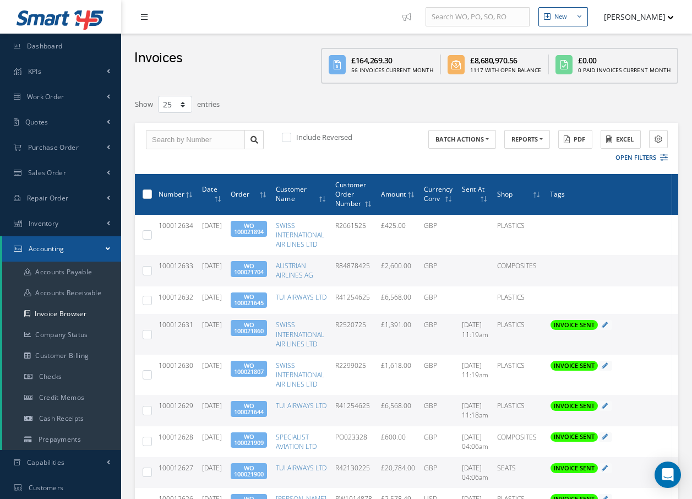
click at [144, 18] on icon at bounding box center [144, 17] width 7 height 8
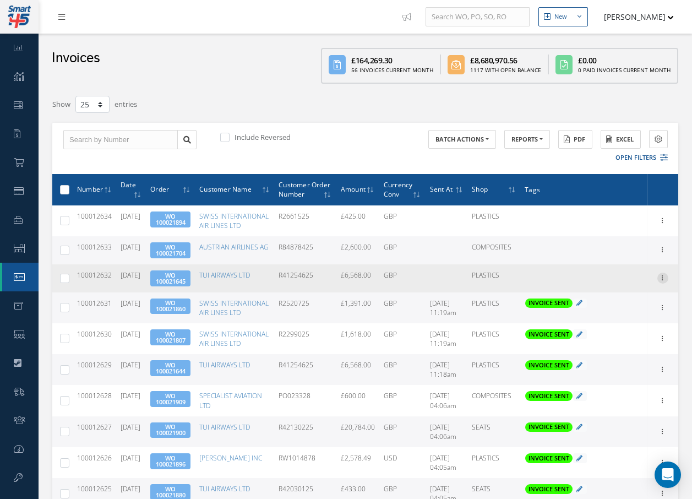
click at [663, 281] on icon at bounding box center [663, 277] width 11 height 9
click at [623, 321] on link "Send By Email" at bounding box center [612, 314] width 87 height 14
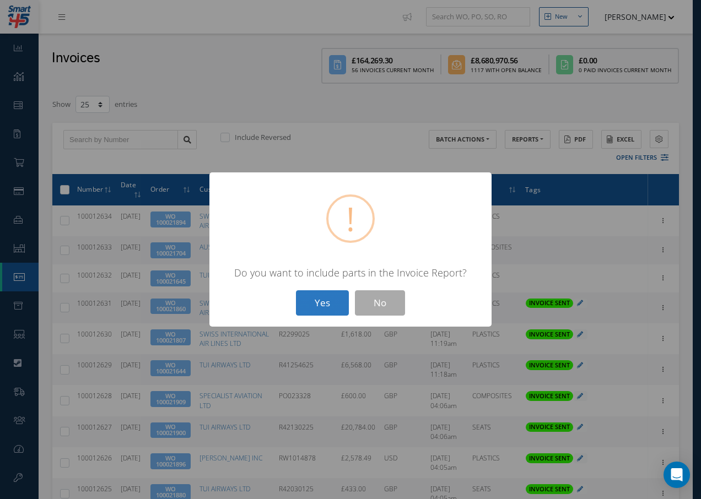
click at [320, 303] on button "Yes" at bounding box center [322, 303] width 53 height 26
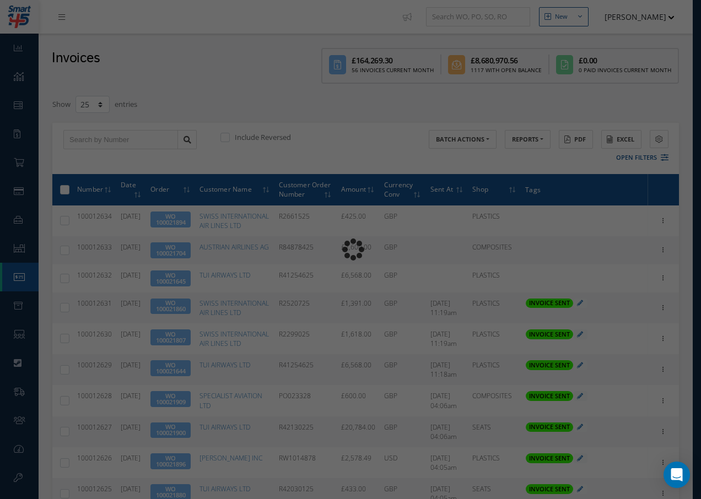
type input "INVOICE - Work Order 100021645 for TUI AIRWAYS LTD, PO: R41254625"
type textarea "Dear Accounts, Please find the attached invoice for your recent order R41254625…"
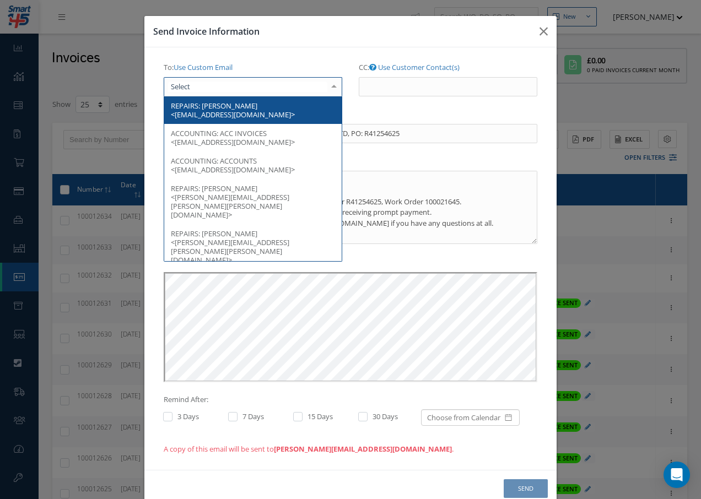
click at [196, 86] on div at bounding box center [253, 87] width 178 height 20
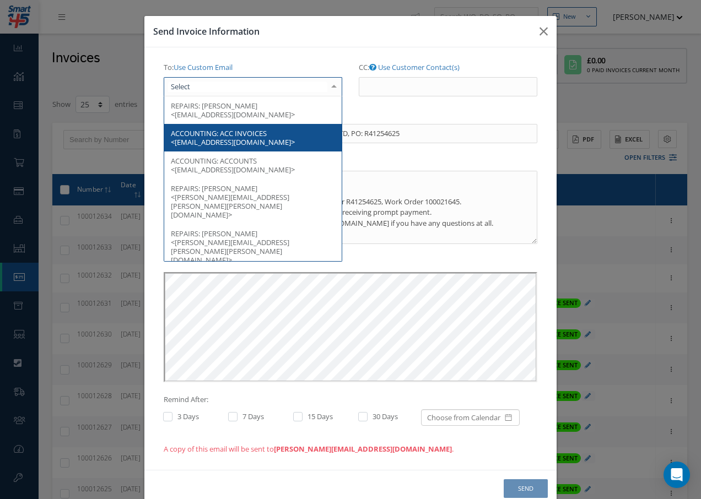
click at [240, 131] on span "ACC INVOICES <[EMAIL_ADDRESS][DOMAIN_NAME]>" at bounding box center [233, 137] width 124 height 19
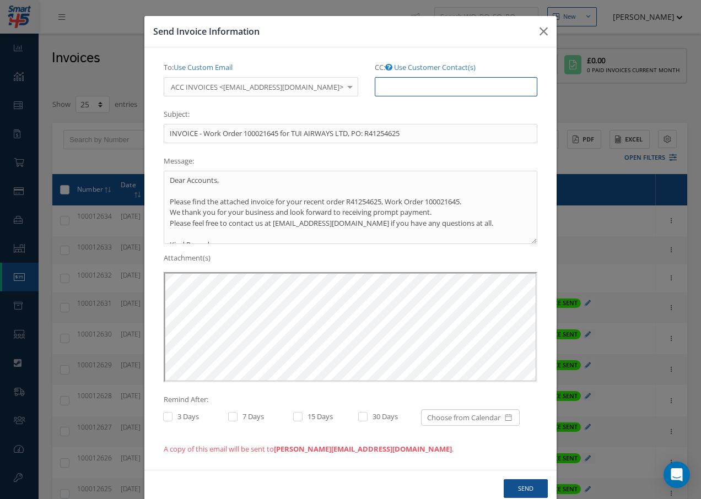
click at [403, 92] on input "CC: Use Customer Contact(s)" at bounding box center [455, 87] width 162 height 20
paste input "[EMAIL_ADDRESS][DOMAIN_NAME]"
type input "[EMAIL_ADDRESS][DOMAIN_NAME]"
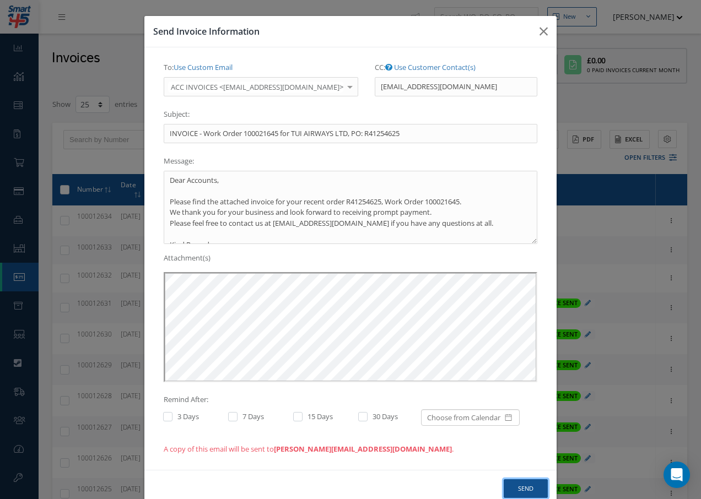
click at [529, 491] on button "Send" at bounding box center [525, 488] width 44 height 19
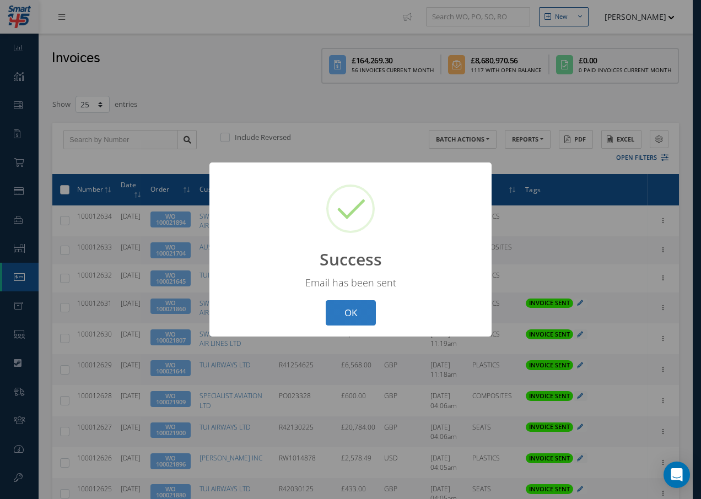
click at [352, 313] on button "OK" at bounding box center [350, 313] width 50 height 26
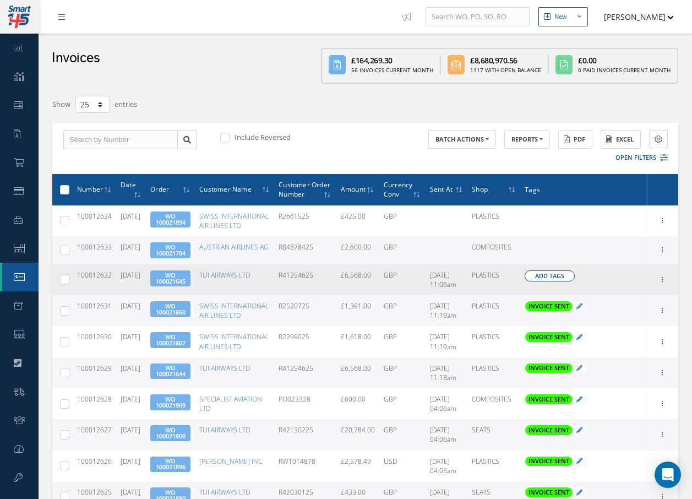
click at [561, 281] on span "Add Tags" at bounding box center [549, 275] width 29 height 9
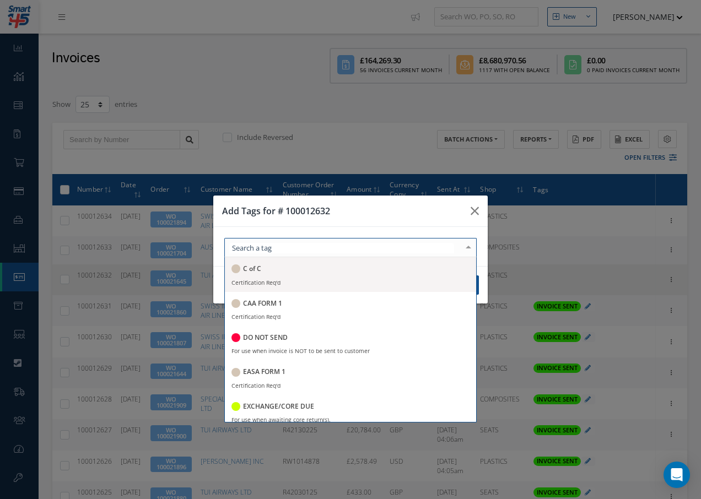
click at [332, 253] on div at bounding box center [350, 247] width 252 height 19
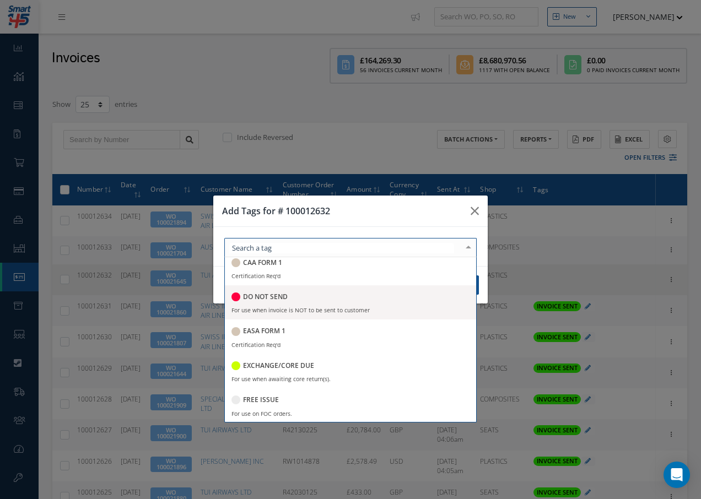
scroll to position [165, 0]
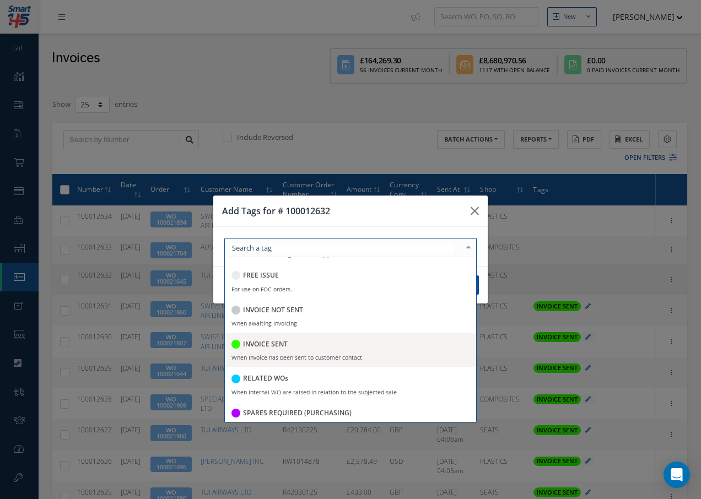
click at [259, 340] on h5 "INVOICE SENT" at bounding box center [265, 344] width 45 height 8
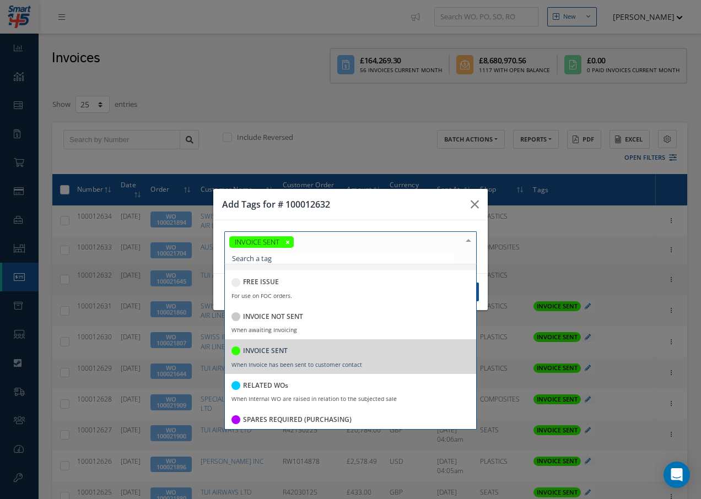
click at [468, 242] on div at bounding box center [467, 241] width 15 height 18
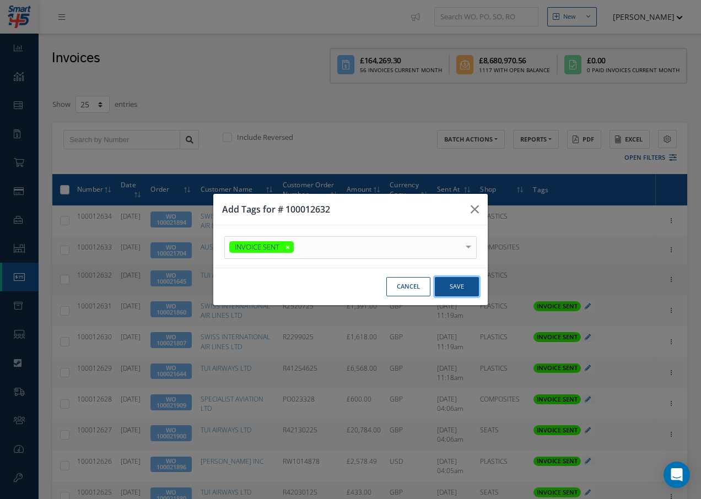
click at [458, 289] on button "Save" at bounding box center [457, 286] width 44 height 19
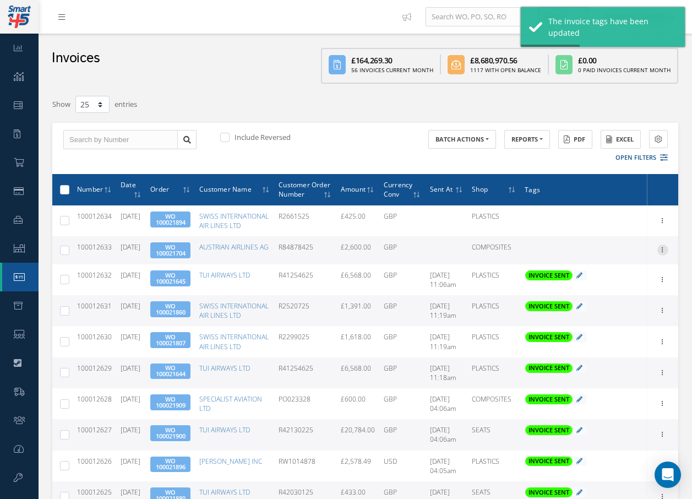
click at [663, 253] on icon at bounding box center [663, 249] width 11 height 9
click at [621, 293] on link "Send By Email" at bounding box center [612, 286] width 87 height 14
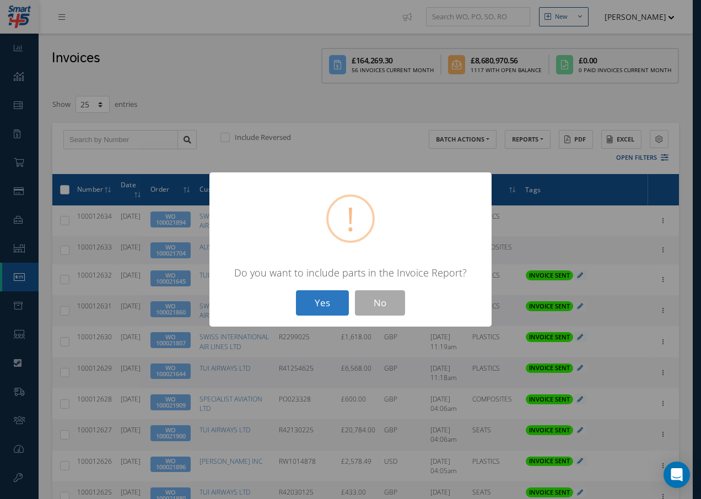
click at [324, 303] on button "Yes" at bounding box center [322, 303] width 53 height 26
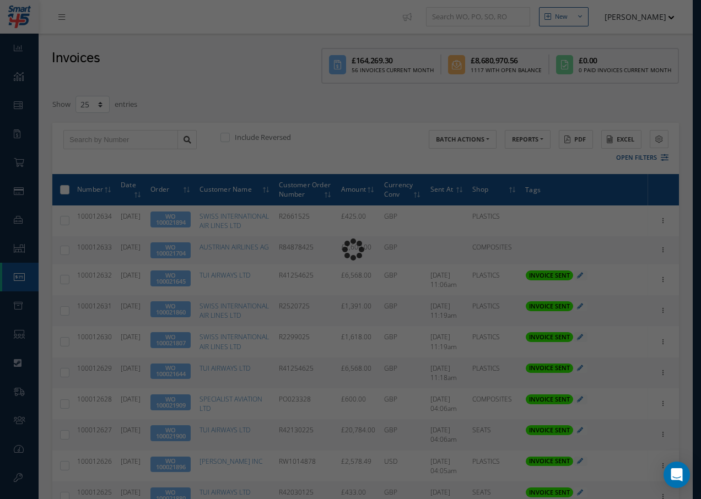
type input "INVOICE - Work Order 100021704 for AUSTRIAN AIRLINES AG, PO: R84878425"
type textarea "Dear Accounts, Please find the attached invoice for your recent order R84878425…"
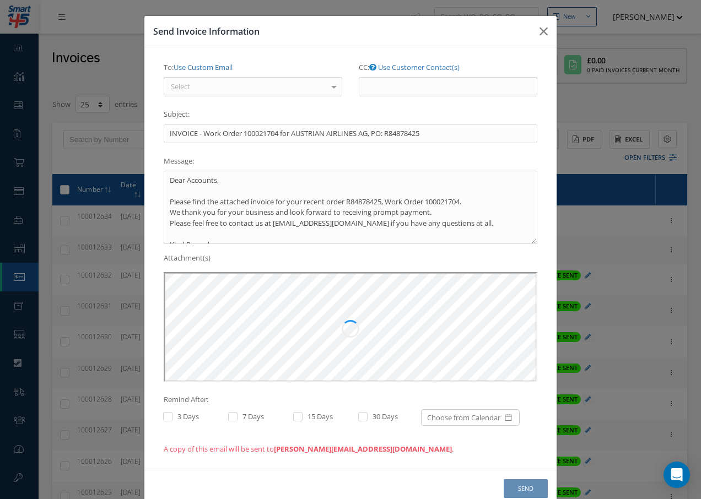
scroll to position [0, 0]
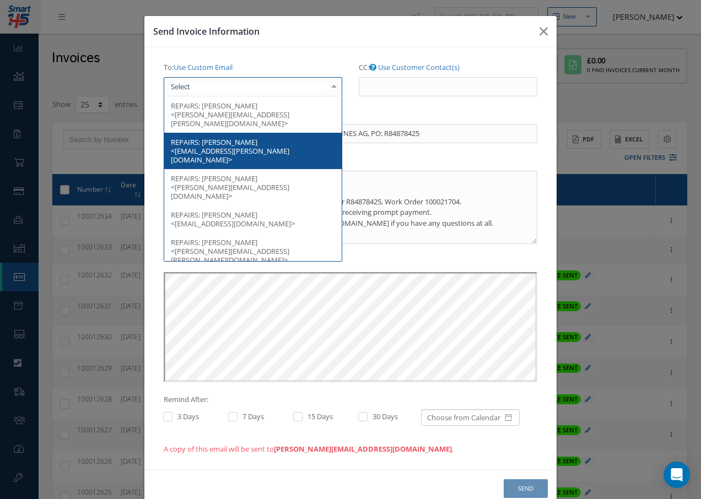
click at [269, 86] on div at bounding box center [253, 87] width 178 height 20
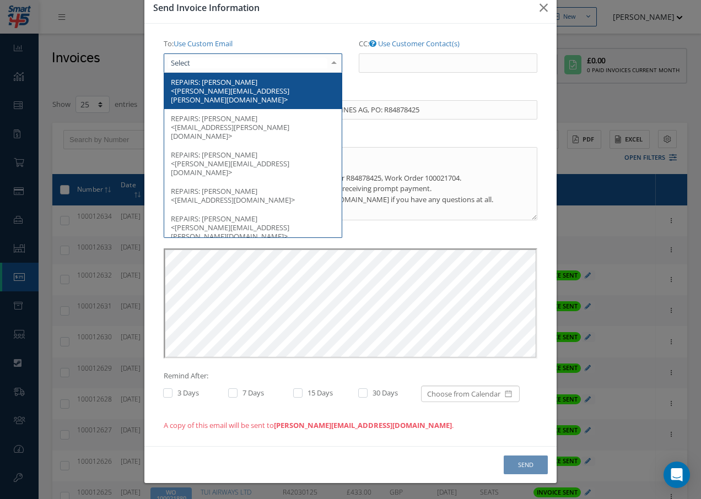
click at [235, 82] on span "[PERSON_NAME] <[PERSON_NAME][EMAIL_ADDRESS][PERSON_NAME][DOMAIN_NAME]>" at bounding box center [230, 91] width 118 height 28
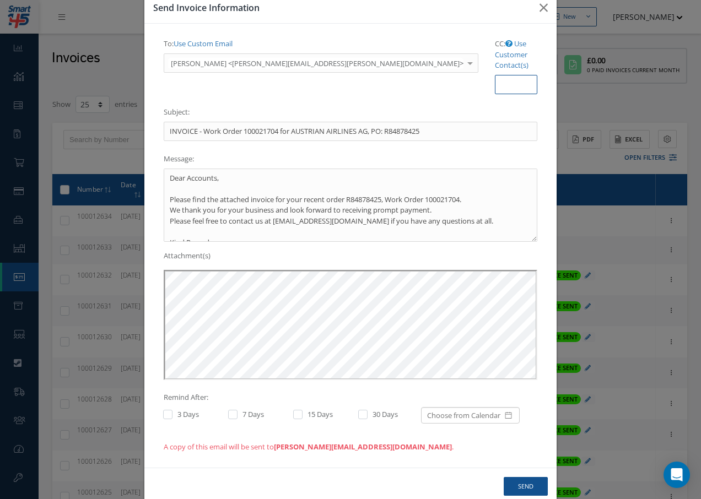
click at [495, 75] on input "CC: Use Customer Contact(s)" at bounding box center [516, 85] width 42 height 20
paste input "[EMAIL_ADDRESS][DOMAIN_NAME]"
type input "[EMAIL_ADDRESS][DOMAIN_NAME]"
click at [526, 477] on button "Send" at bounding box center [525, 486] width 44 height 19
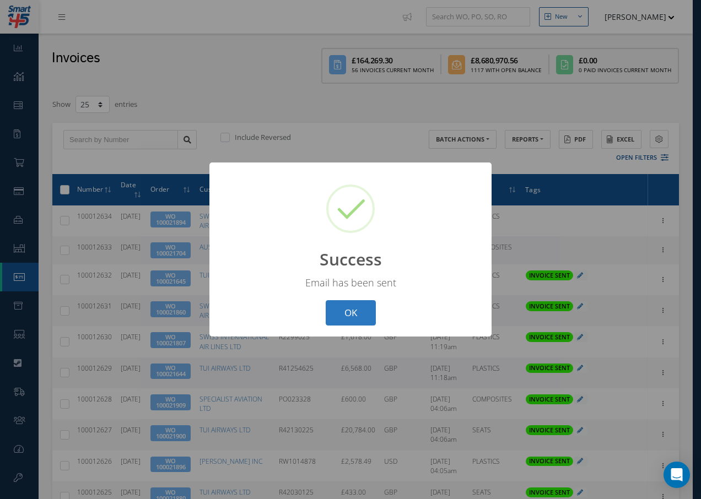
click at [366, 313] on button "OK" at bounding box center [350, 313] width 50 height 26
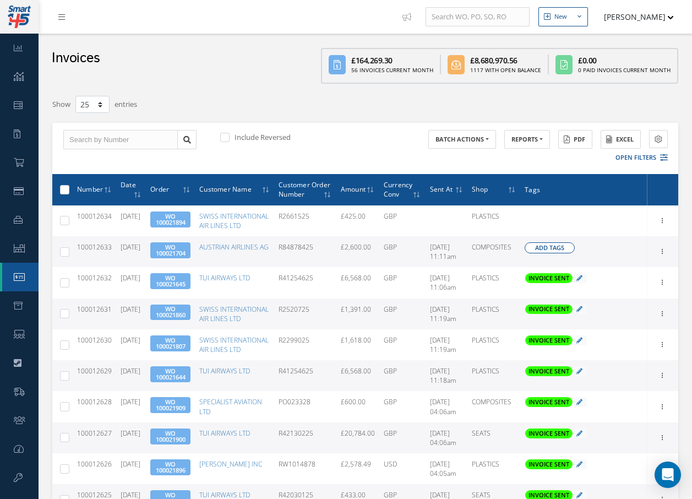
click at [568, 253] on button "Add Tags" at bounding box center [550, 247] width 50 height 11
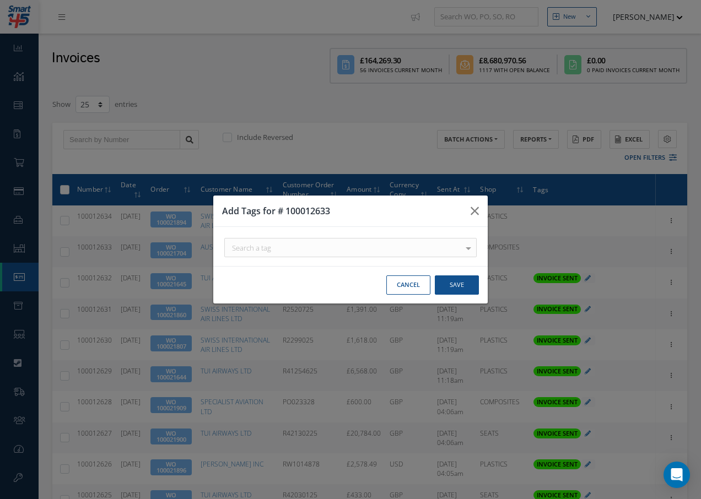
click at [280, 242] on div "Search a tag" at bounding box center [350, 247] width 252 height 19
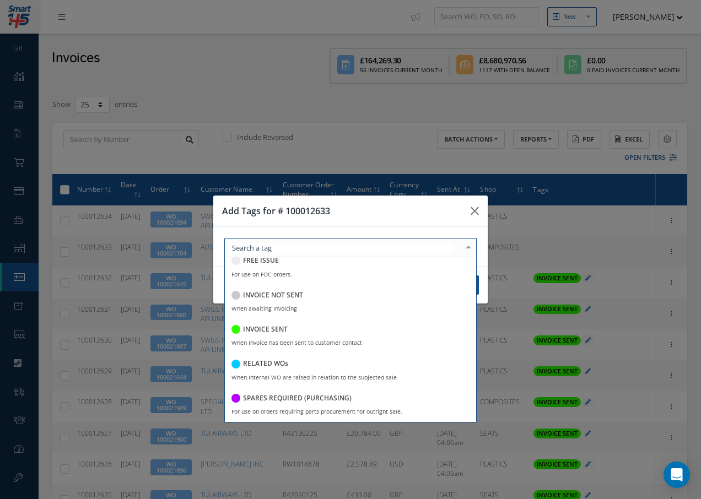
scroll to position [213, 0]
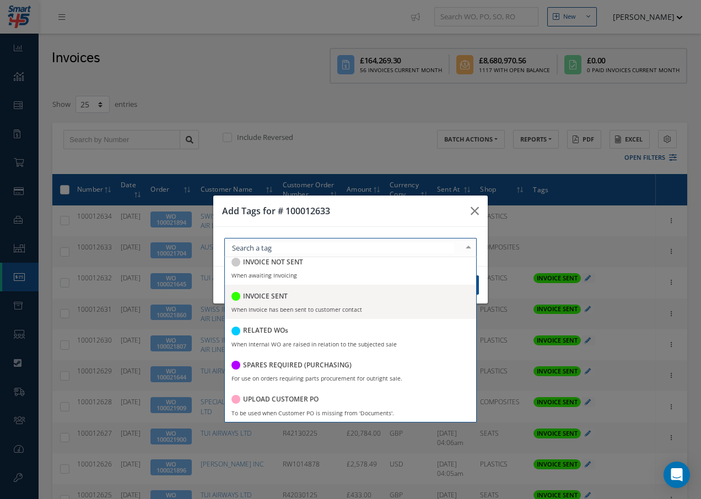
click at [265, 297] on h5 "INVOICE SENT" at bounding box center [265, 296] width 45 height 8
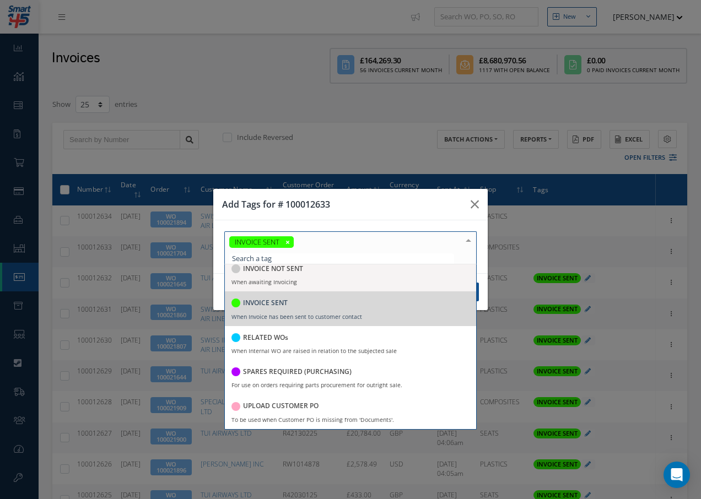
click at [469, 238] on div at bounding box center [467, 241] width 15 height 18
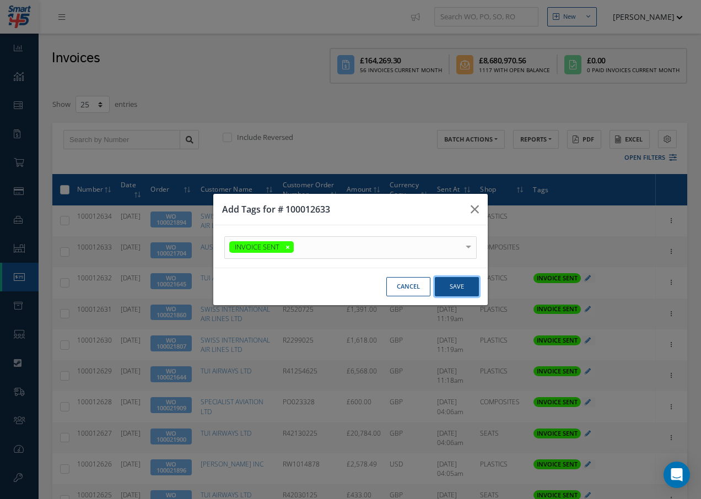
click at [459, 290] on button "Save" at bounding box center [457, 286] width 44 height 19
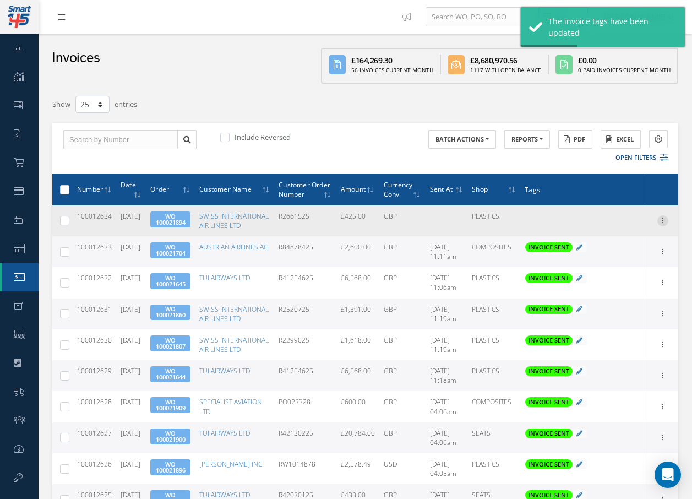
click at [664, 224] on icon at bounding box center [663, 219] width 11 height 9
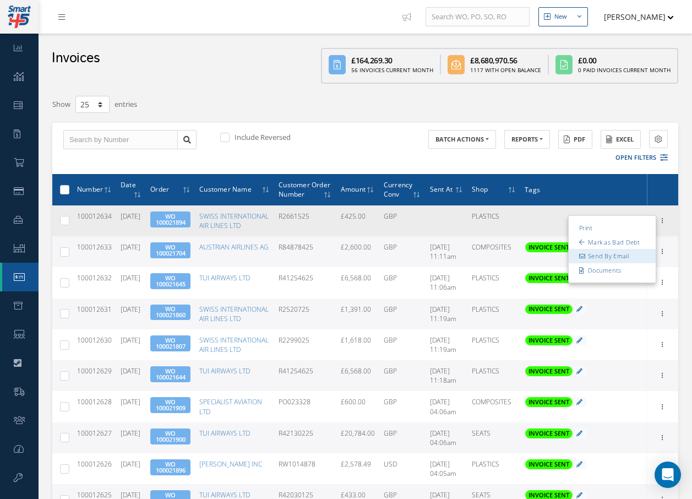
click at [595, 263] on link "Send By Email" at bounding box center [612, 256] width 87 height 14
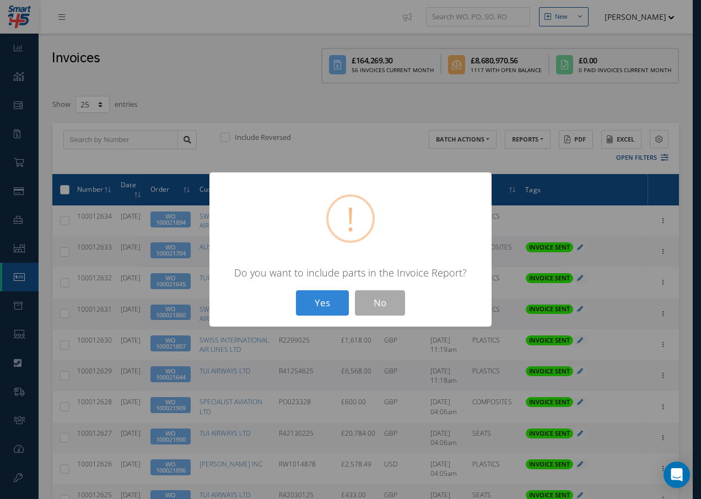
click at [327, 295] on button "Yes" at bounding box center [322, 303] width 53 height 26
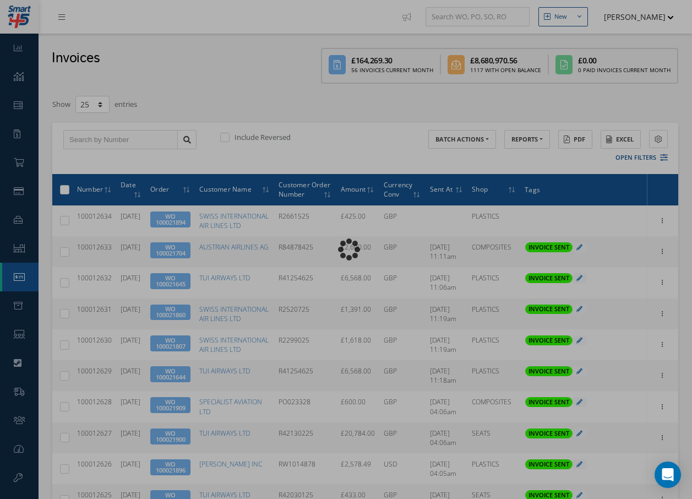
type input "INVOICE - Work Order 100021894 for SWISS INTERNATIONAL AIR LINES LTD, PO: R2661…"
type textarea "Dear Accounts, Please find the attached invoice for your recent order R2661525,…"
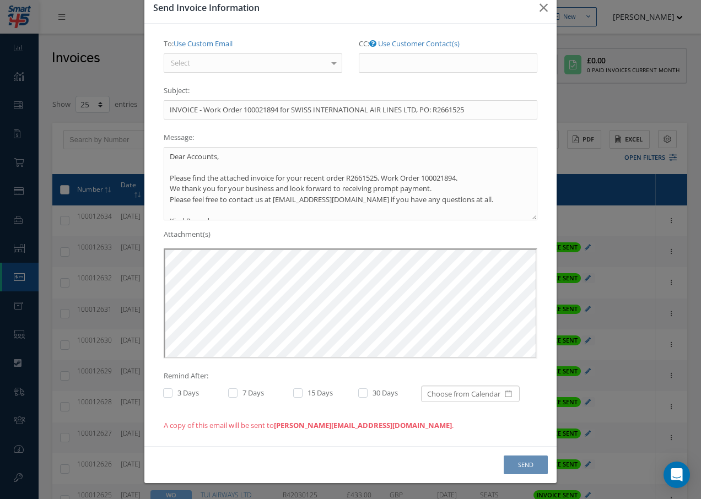
scroll to position [0, 0]
click at [208, 62] on div "Select" at bounding box center [253, 63] width 178 height 20
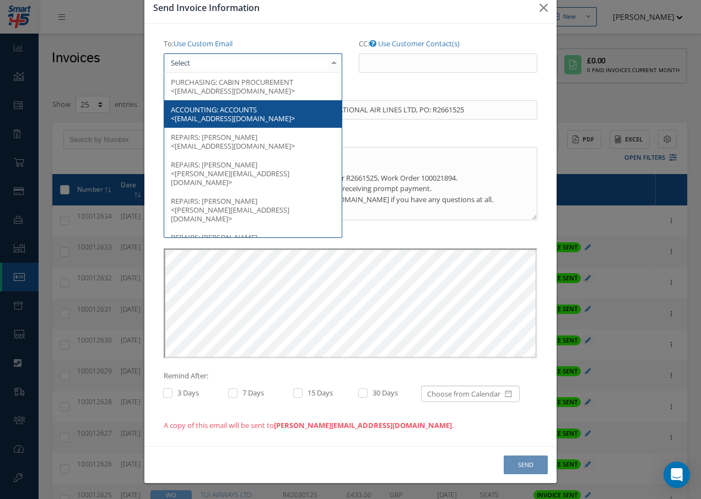
click at [234, 117] on span "ACCOUNTS <[EMAIL_ADDRESS][DOMAIN_NAME]>" at bounding box center [233, 114] width 124 height 19
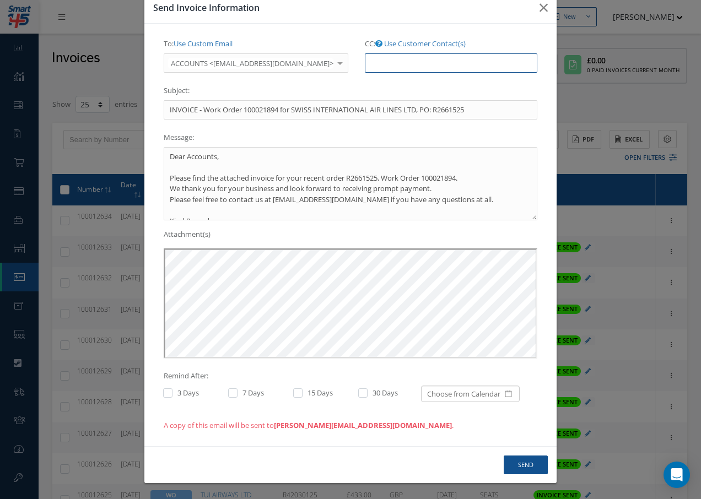
click at [382, 64] on input "CC: Use Customer Contact(s)" at bounding box center [451, 63] width 172 height 20
paste input "[EMAIL_ADDRESS][DOMAIN_NAME]"
type input "[EMAIL_ADDRESS][DOMAIN_NAME]"
click at [518, 467] on button "Send" at bounding box center [525, 464] width 44 height 19
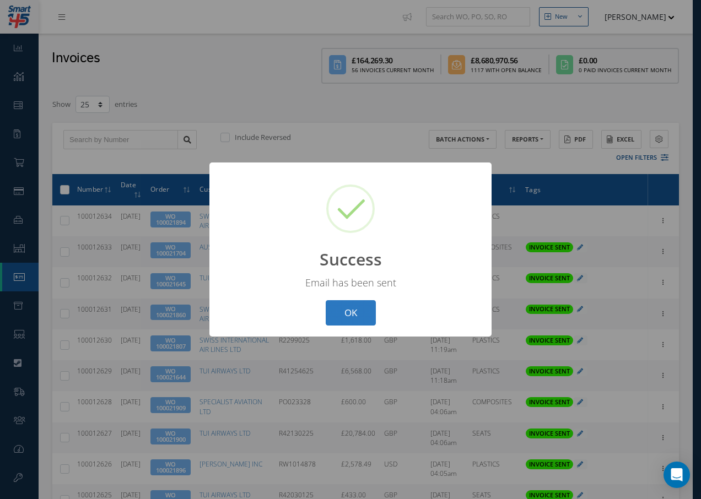
click at [351, 314] on button "OK" at bounding box center [350, 313] width 50 height 26
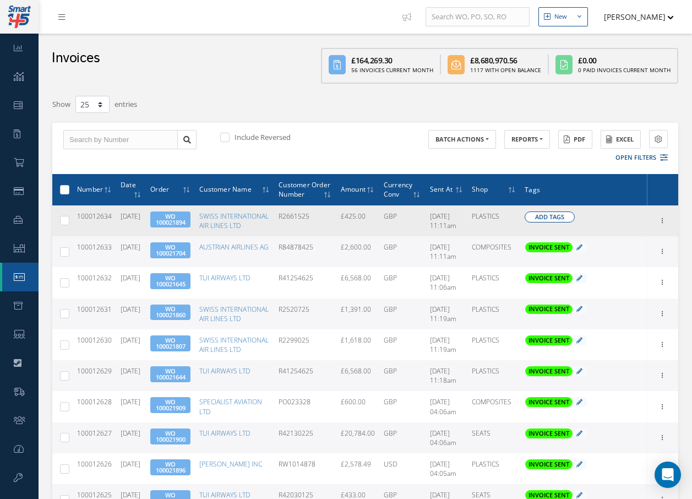
click at [552, 222] on span "Add Tags" at bounding box center [549, 217] width 29 height 9
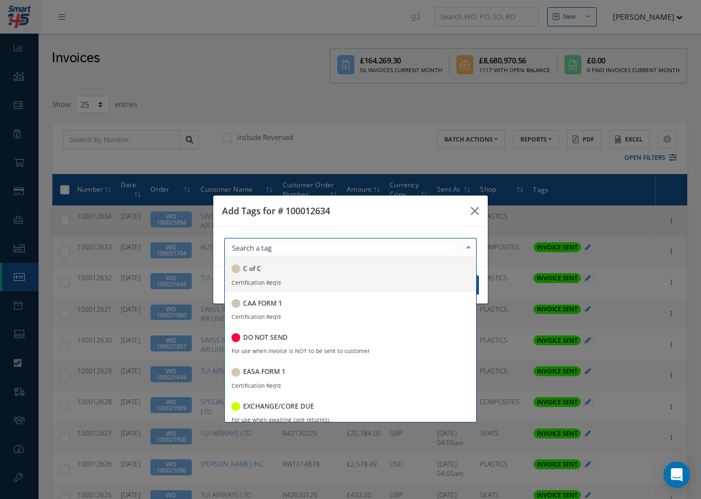
click at [333, 249] on div at bounding box center [350, 247] width 252 height 19
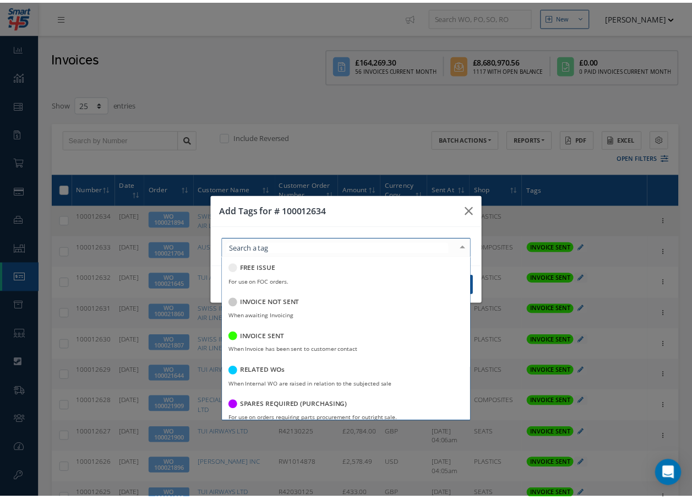
scroll to position [213, 0]
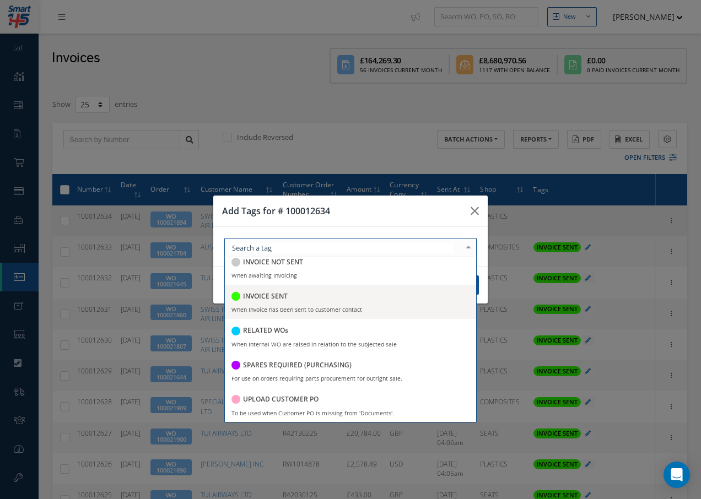
click at [276, 294] on h5 "INVOICE SENT" at bounding box center [265, 296] width 45 height 8
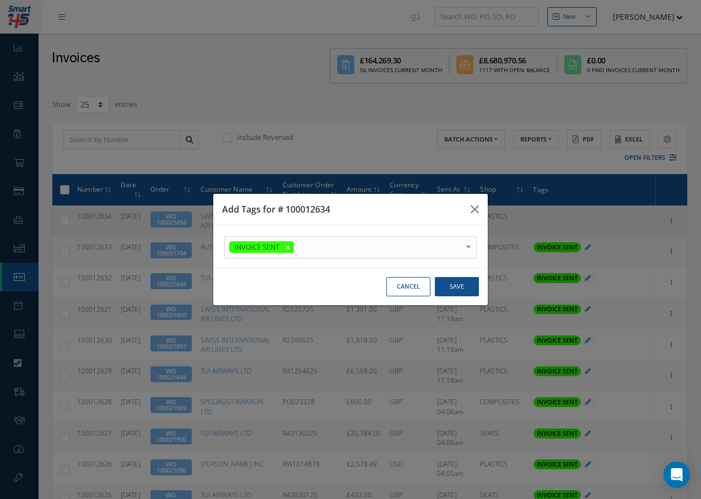
click at [468, 240] on div at bounding box center [467, 246] width 15 height 18
click at [453, 287] on button "Save" at bounding box center [457, 286] width 44 height 19
